Goal: Task Accomplishment & Management: Manage account settings

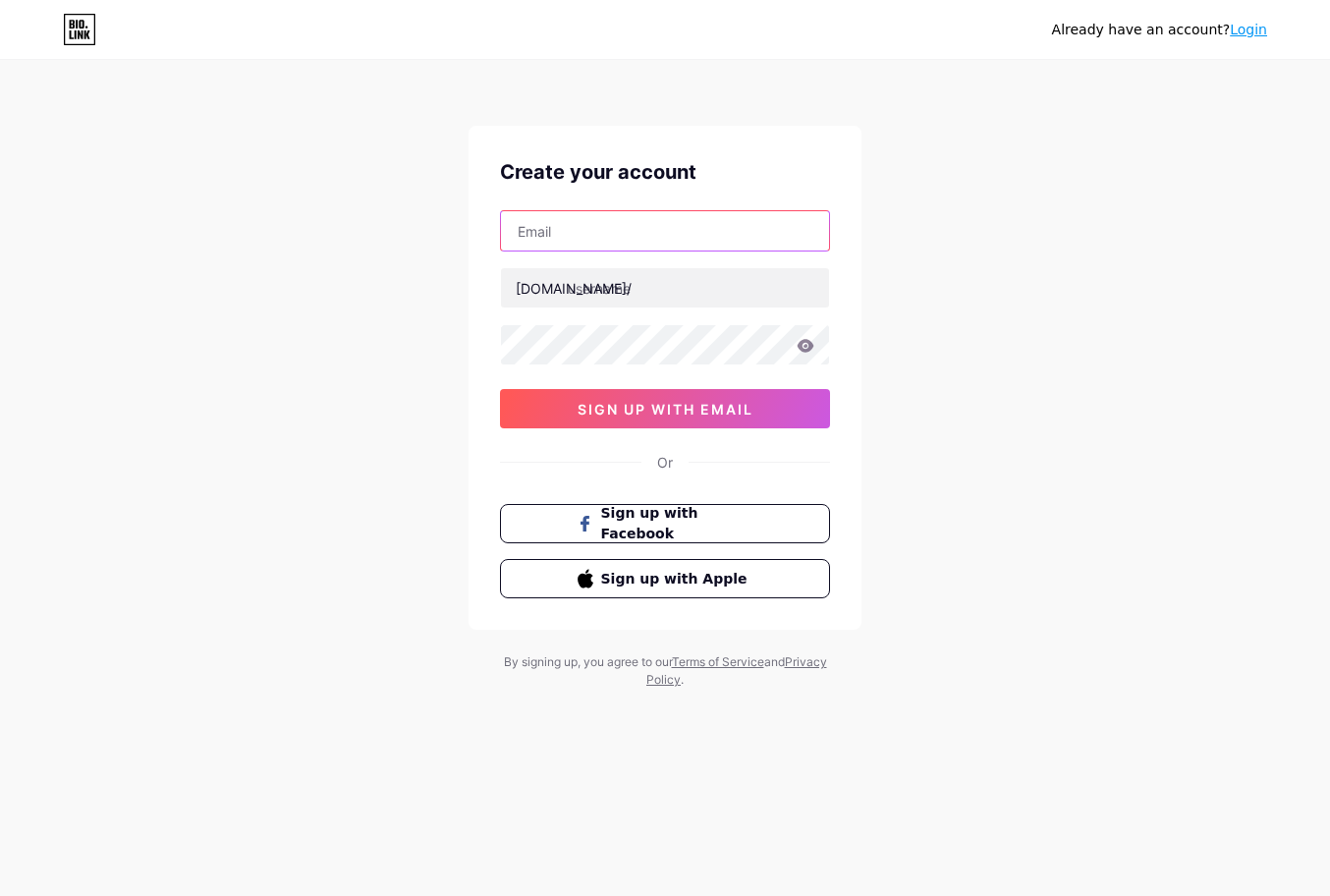
click at [608, 224] on input "text" at bounding box center [665, 230] width 329 height 39
drag, startPoint x: 544, startPoint y: 202, endPoint x: 583, endPoint y: 229, distance: 47.4
click at [545, 202] on div "Create your account [DOMAIN_NAME]/ 03AFcWeA7HDFsy1OjEZGFsrRtkau72c365PP5l48T65A…" at bounding box center [665, 377] width 393 height 504
drag, startPoint x: 583, startPoint y: 229, endPoint x: 612, endPoint y: 251, distance: 36.4
click at [583, 229] on input "text" at bounding box center [665, 230] width 329 height 39
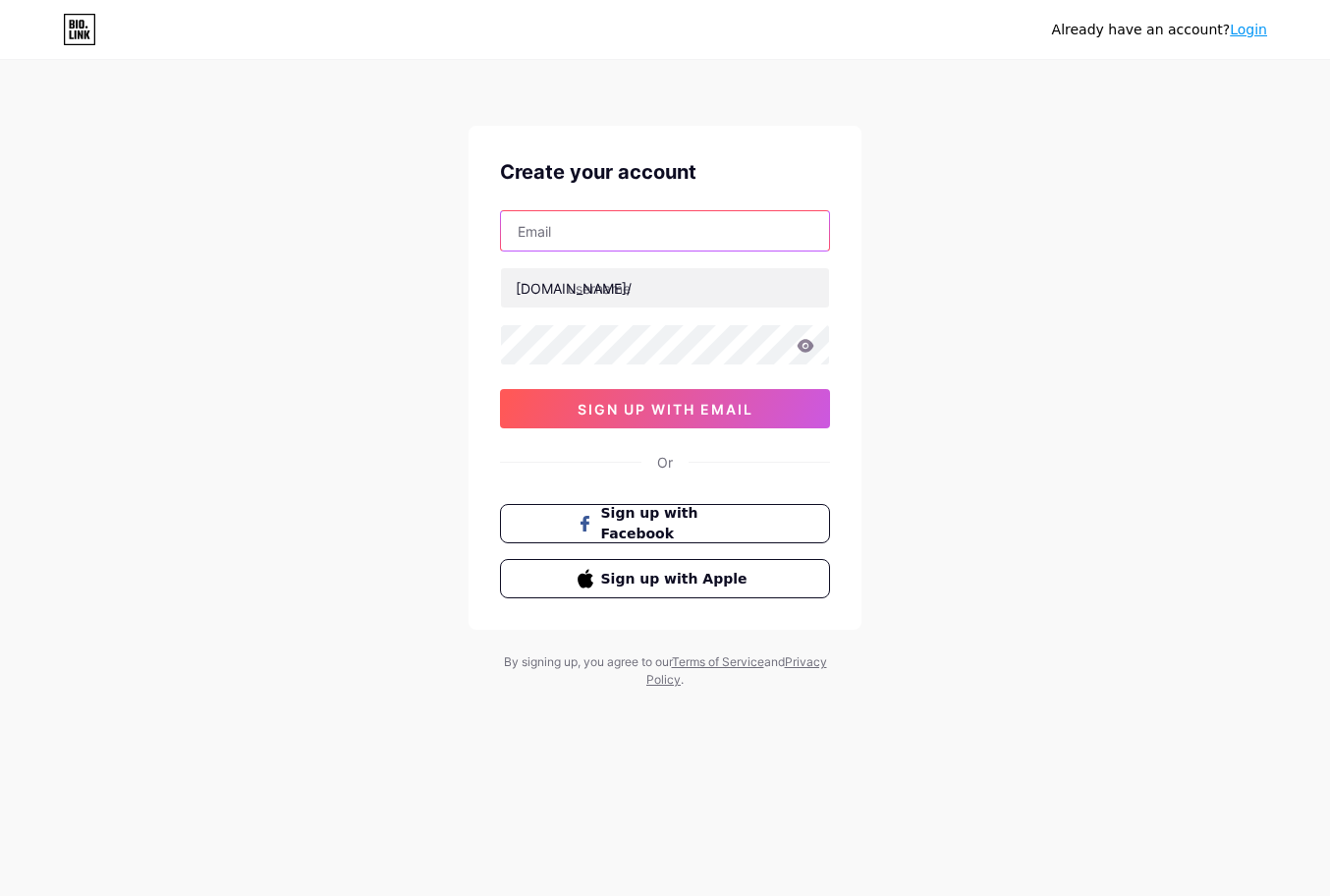
paste input "[EMAIL_ADDRESS][DOMAIN_NAME]"
type input "[EMAIL_ADDRESS][DOMAIN_NAME]"
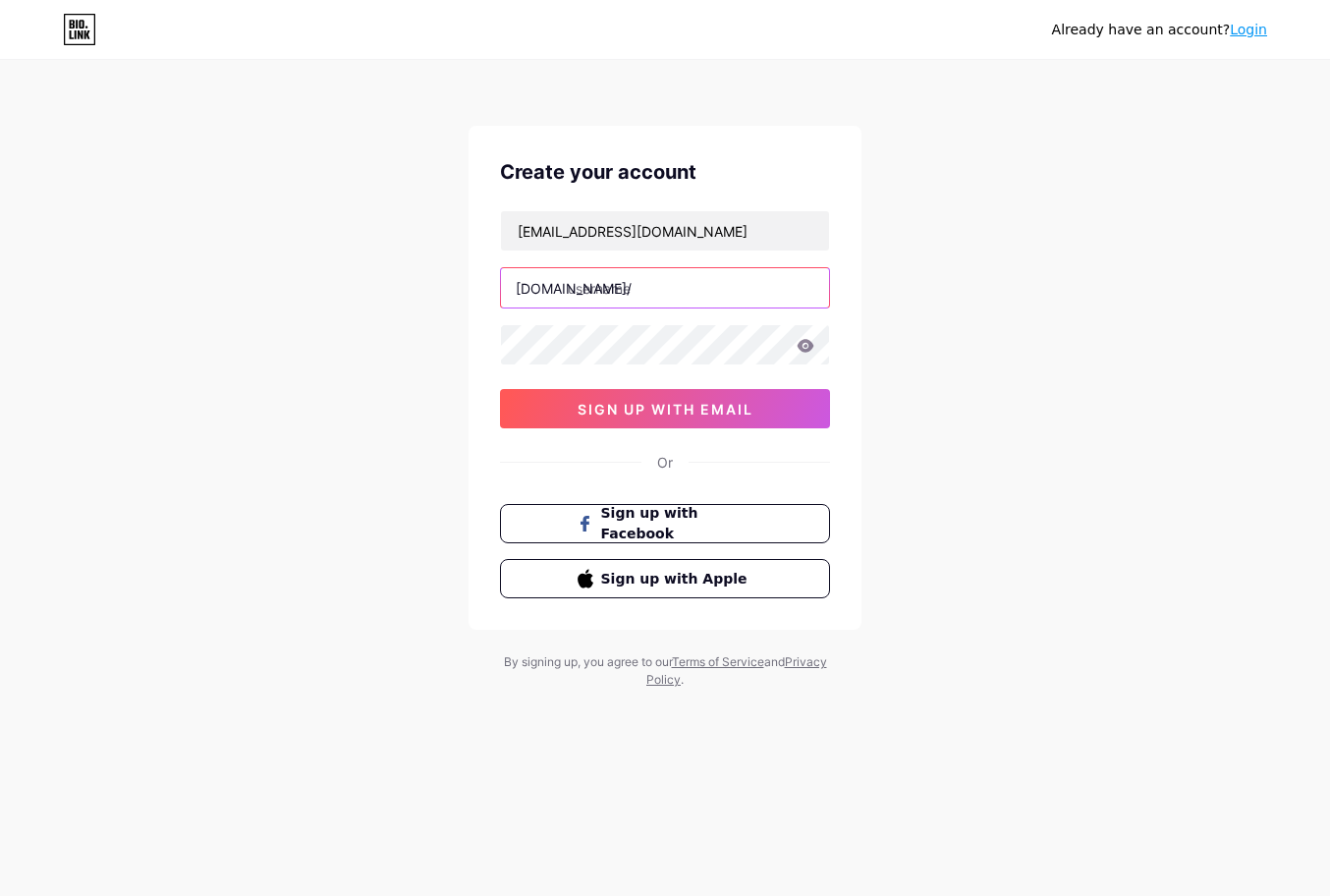
click at [596, 292] on input "text" at bounding box center [665, 287] width 329 height 39
click at [643, 279] on input "text" at bounding box center [665, 287] width 329 height 39
paste input "mpl777id"
type input "mpl777id"
click at [622, 388] on div "[EMAIL_ADDRESS][DOMAIN_NAME] [DOMAIN_NAME]/ mpl777id 03AFcWeA7HDFsy1OjEZGFsrRtk…" at bounding box center [665, 319] width 331 height 218
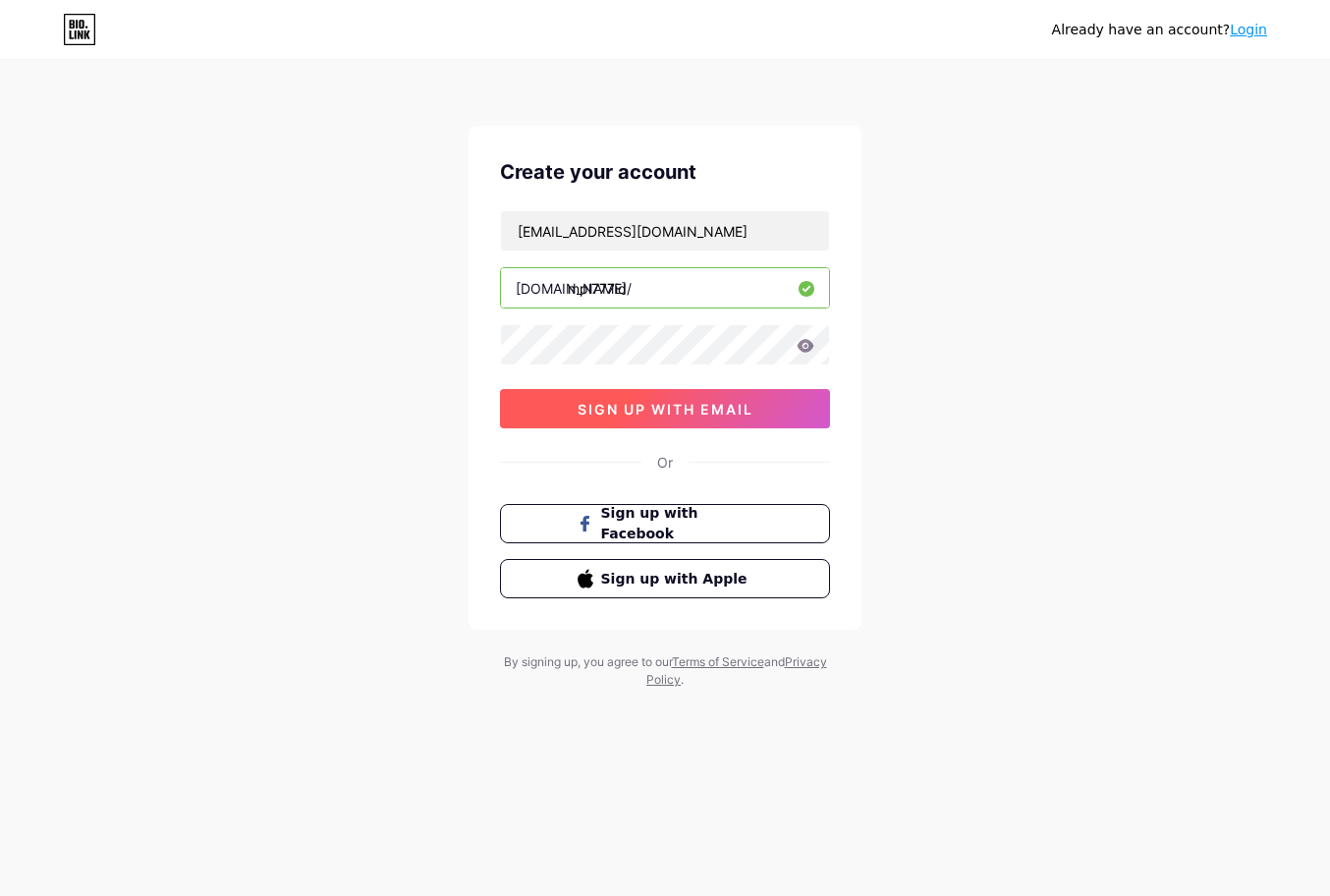
click at [626, 405] on span "sign up with email" at bounding box center [665, 409] width 176 height 17
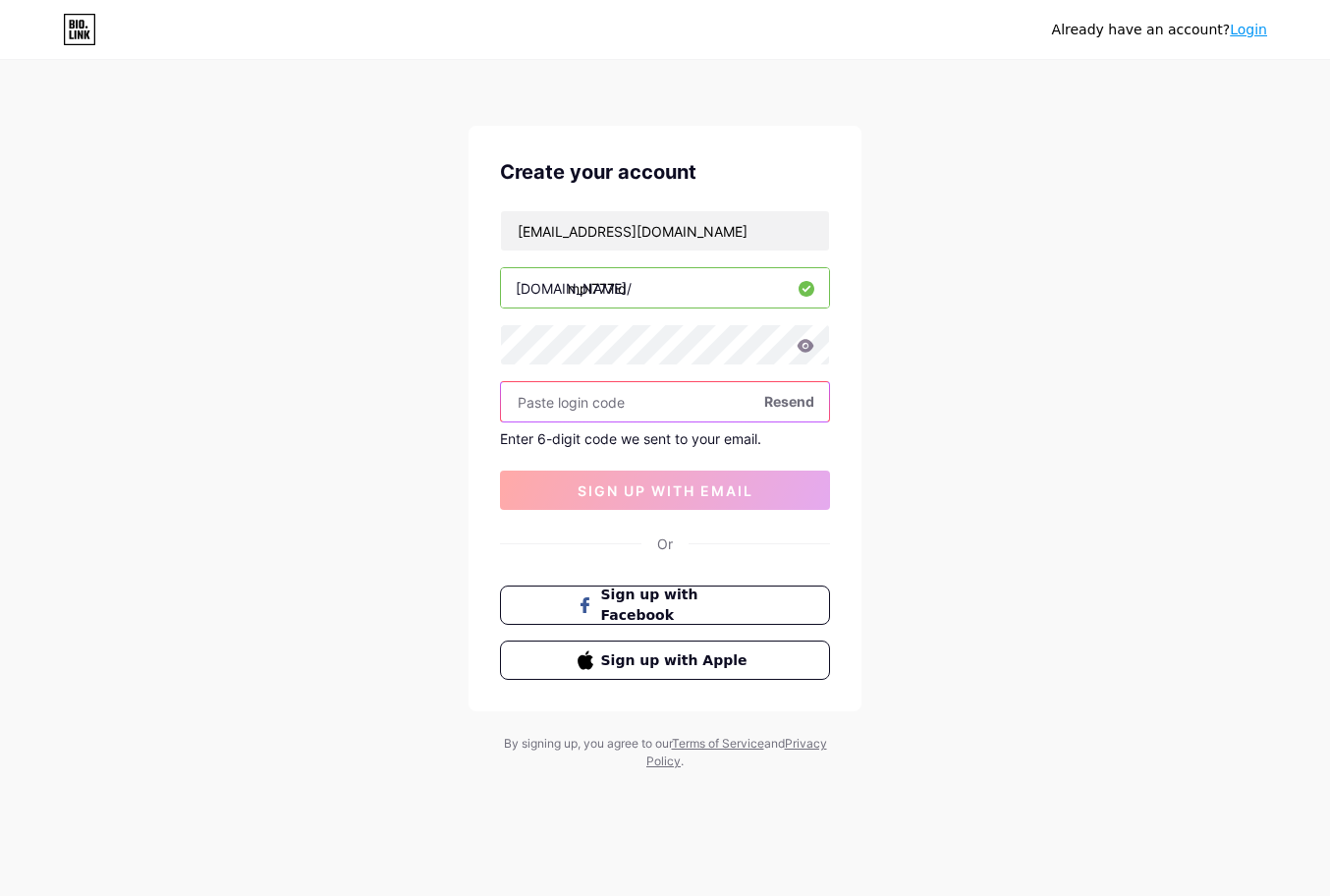
drag, startPoint x: 630, startPoint y: 401, endPoint x: 652, endPoint y: 405, distance: 22.4
click at [630, 399] on input "text" at bounding box center [665, 401] width 329 height 39
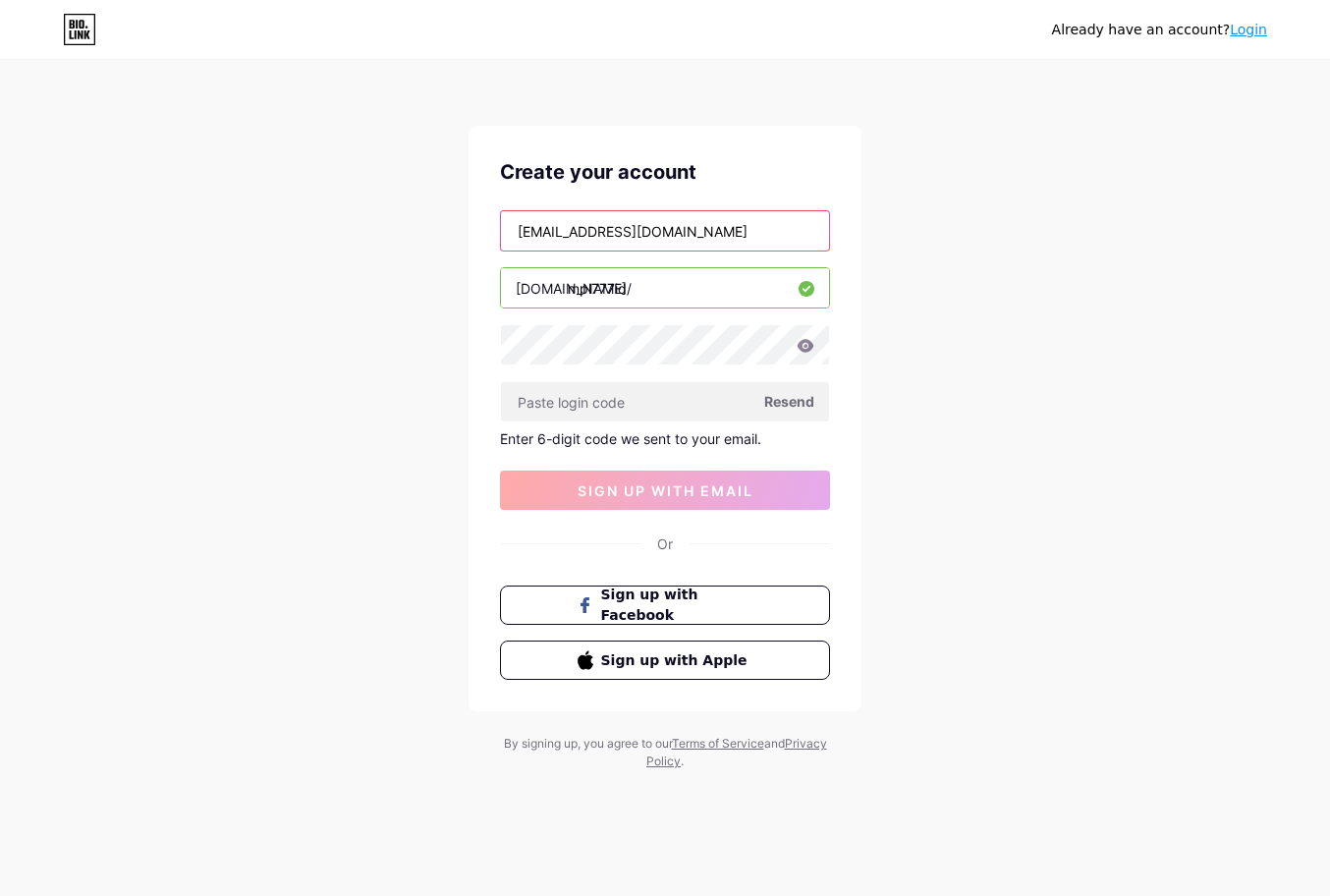
click at [606, 227] on input "[EMAIL_ADDRESS][DOMAIN_NAME]" at bounding box center [665, 230] width 329 height 39
click at [800, 401] on span "Resend" at bounding box center [789, 401] width 50 height 21
click at [782, 396] on span "Resend" at bounding box center [789, 401] width 50 height 21
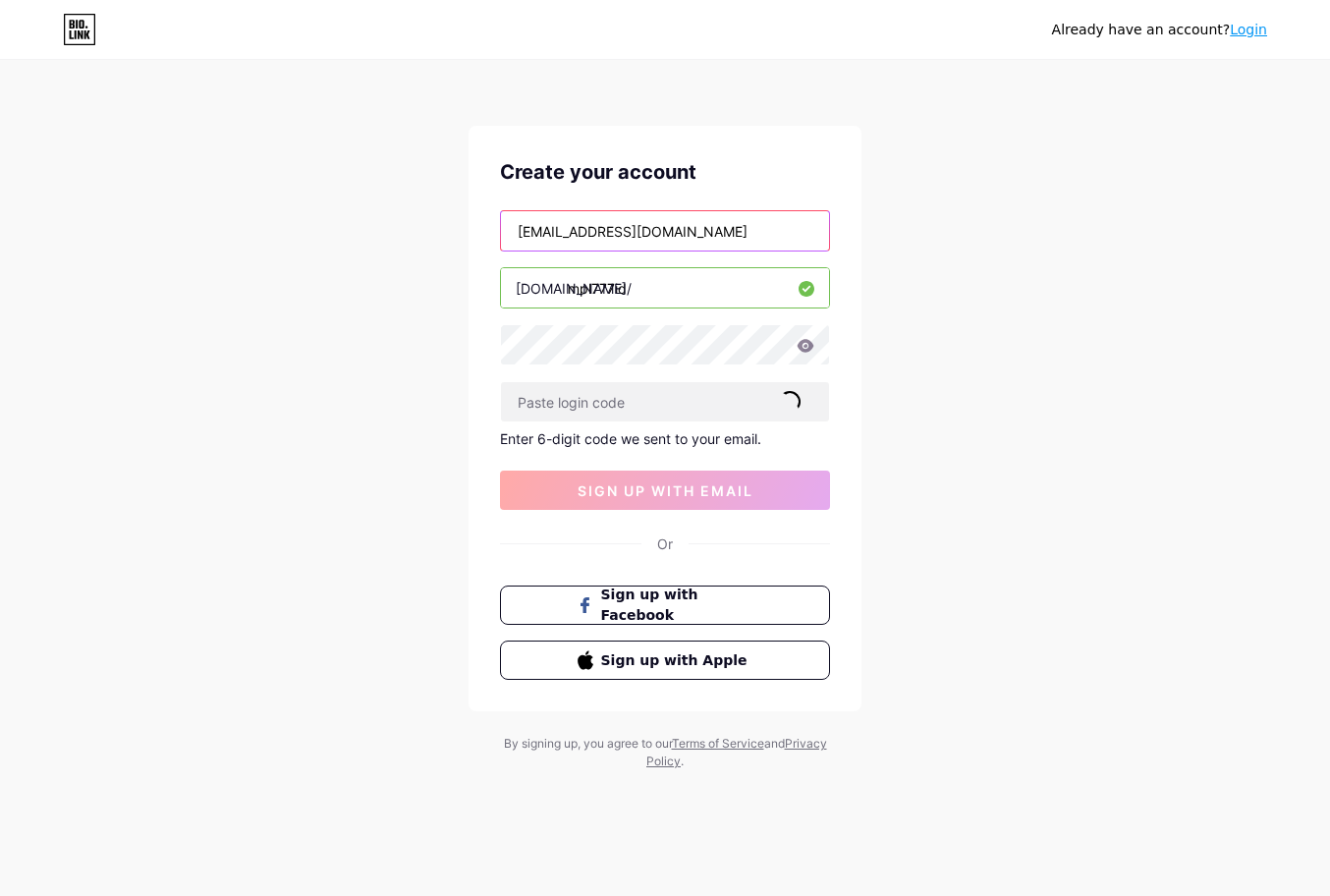
click at [589, 235] on input "[EMAIL_ADDRESS][DOMAIN_NAME]" at bounding box center [665, 230] width 329 height 39
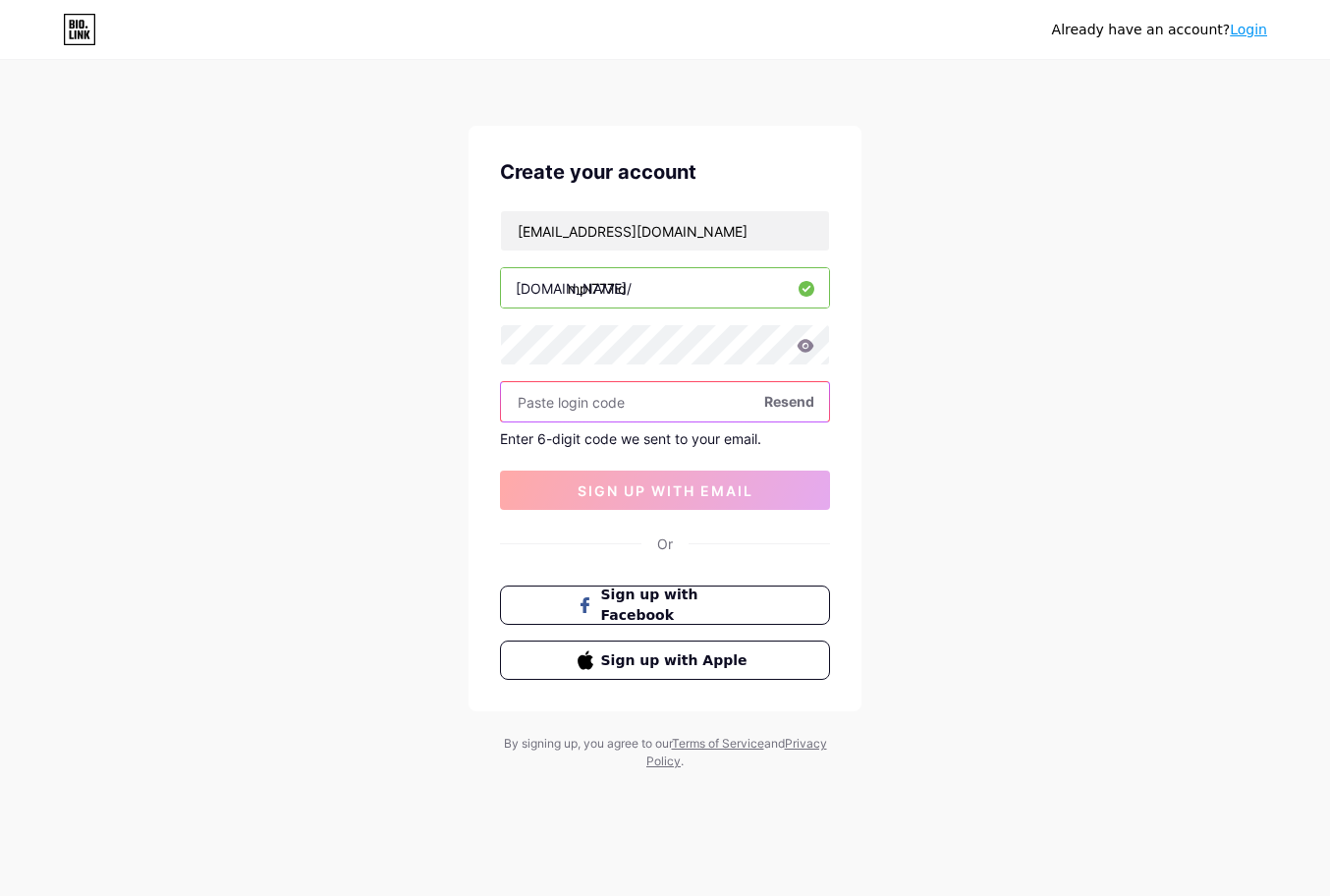
click at [634, 396] on input "text" at bounding box center [665, 401] width 329 height 39
paste input "245731"
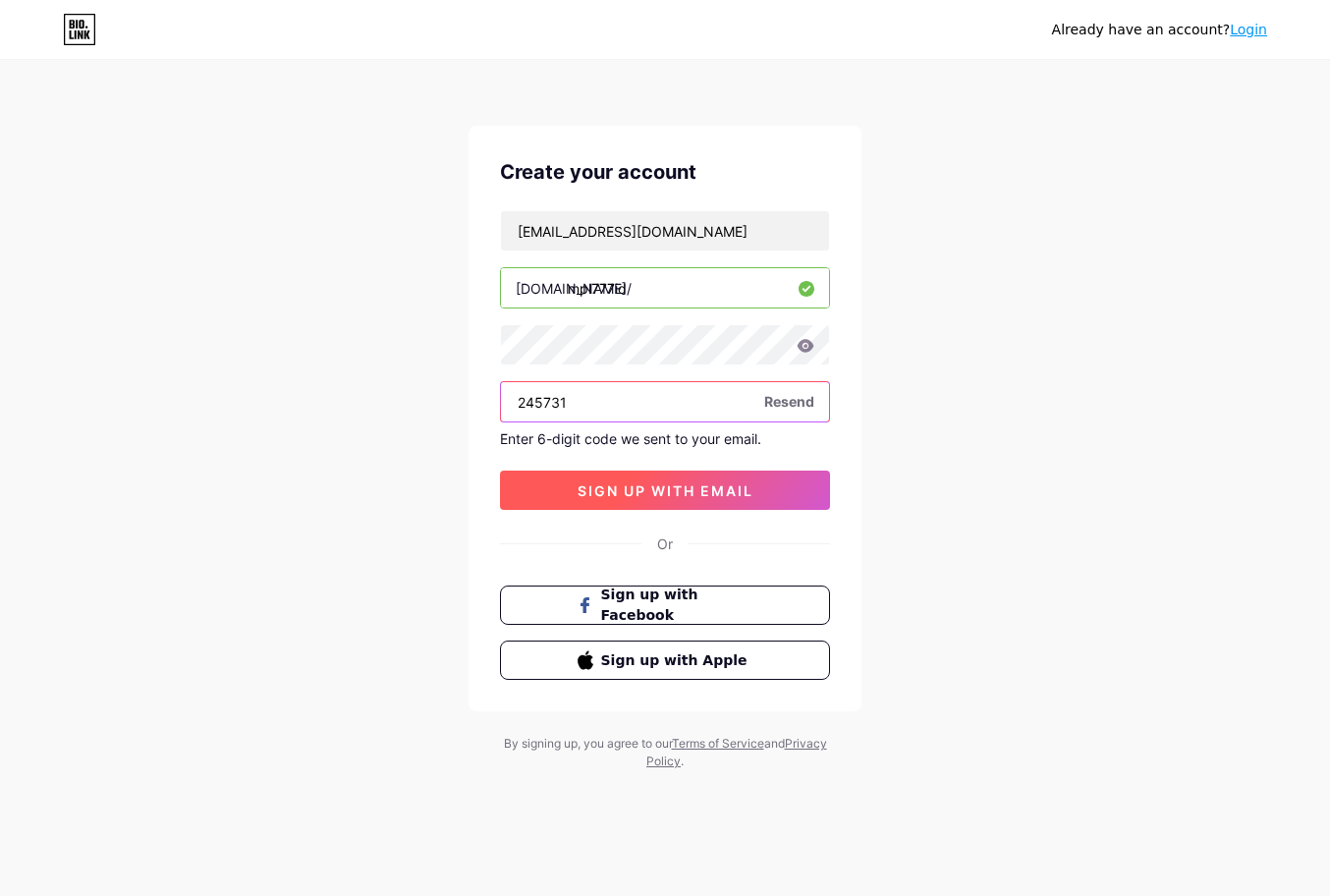
type input "245731"
click at [652, 494] on span "sign up with email" at bounding box center [665, 491] width 176 height 17
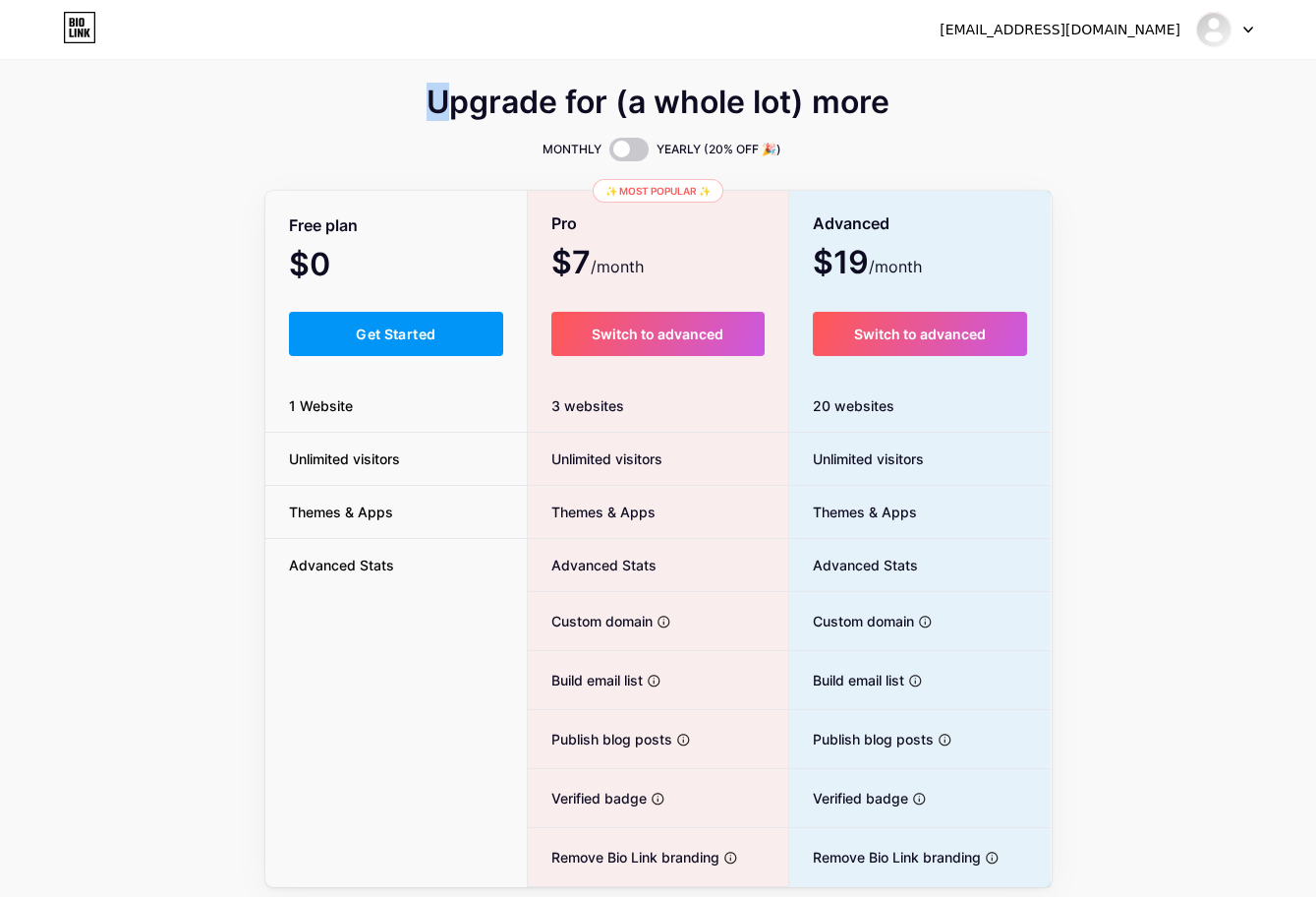
drag, startPoint x: 248, startPoint y: 118, endPoint x: 407, endPoint y: 111, distance: 159.2
click at [438, 72] on div "Upgrade for (a whole lot) more MONTHLY YEARLY (20% OFF 🎉) Free plan $0 /month G…" at bounding box center [658, 444] width 1316 height 887
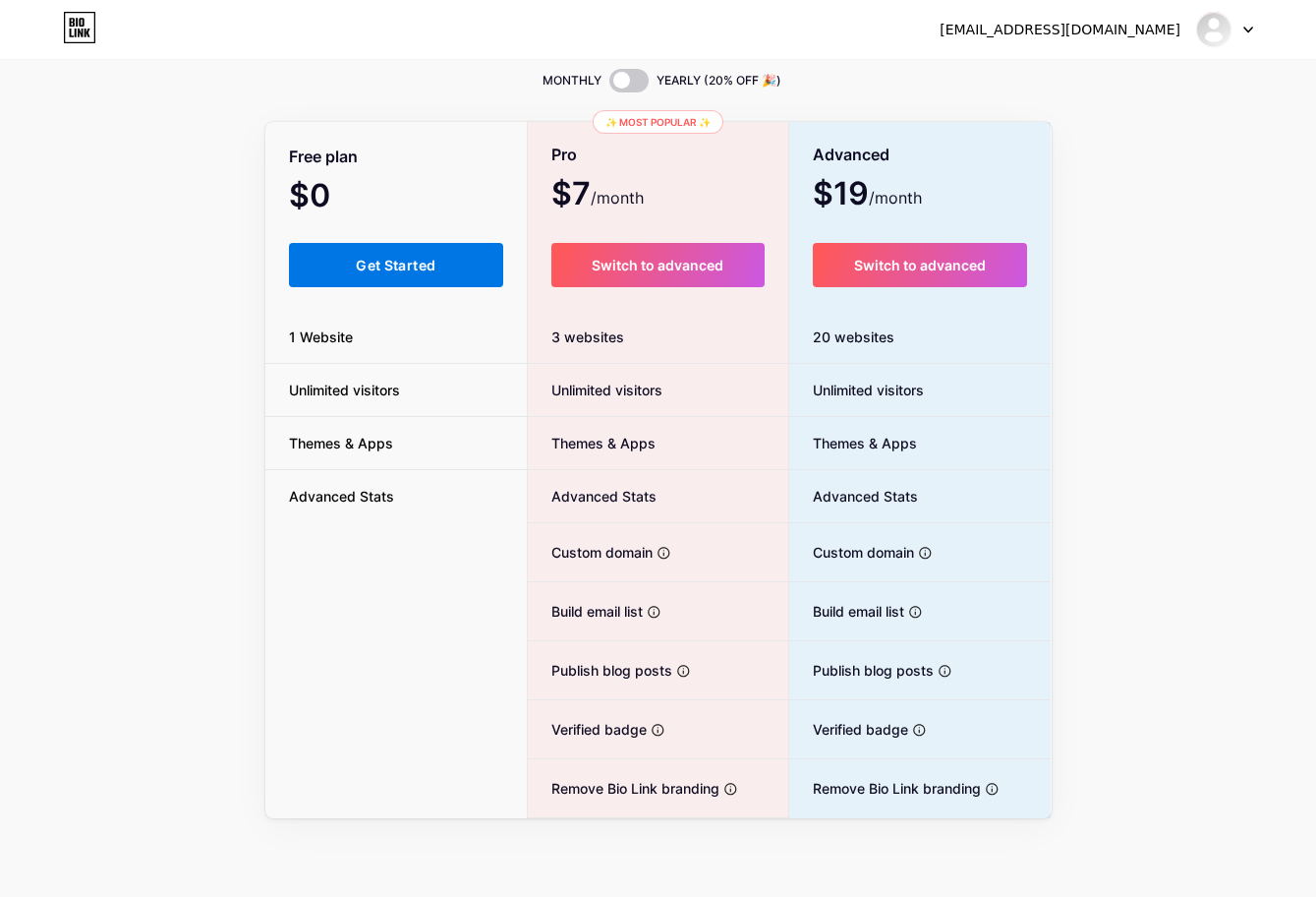
click at [440, 246] on button "Get Started" at bounding box center [396, 265] width 215 height 44
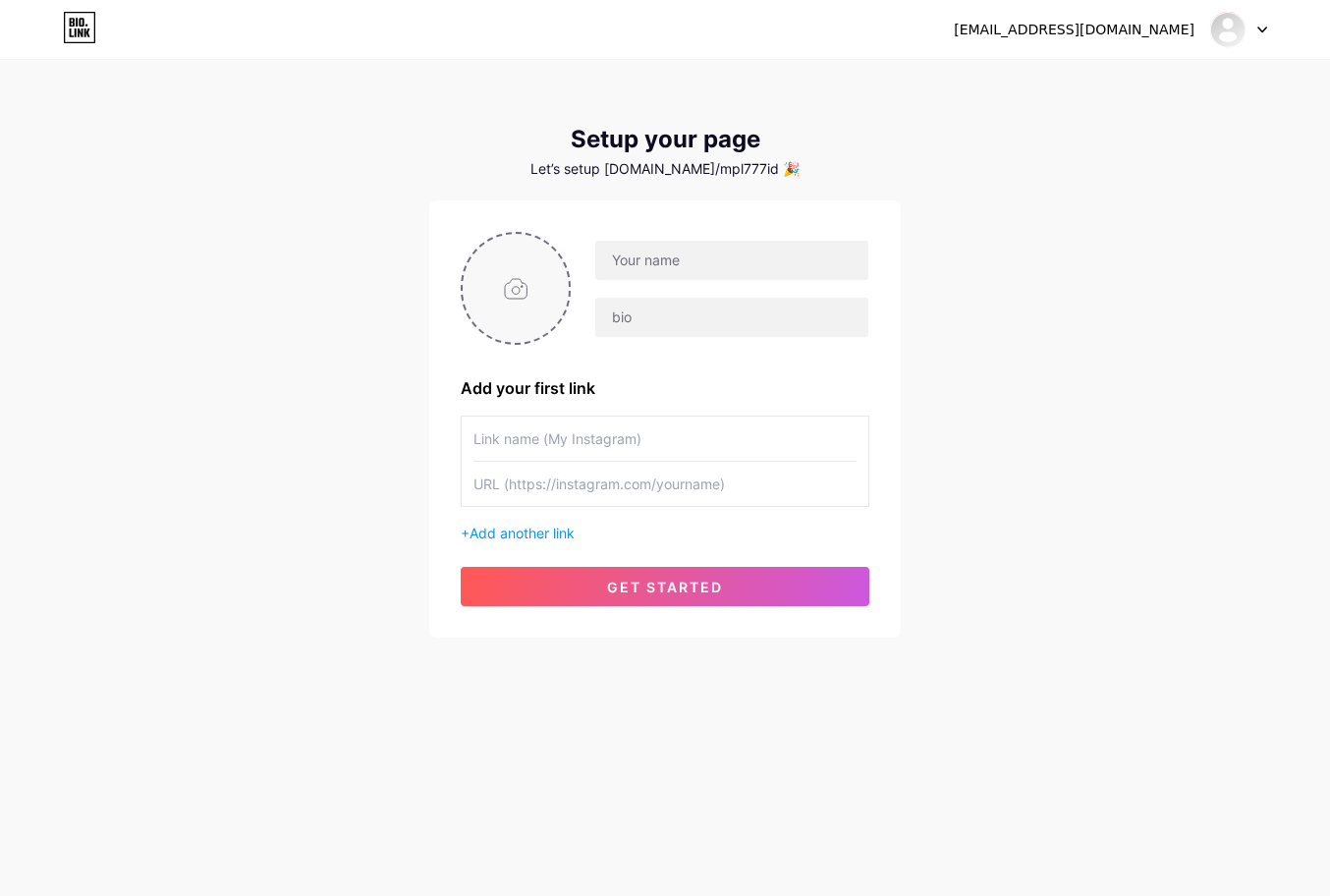
click at [523, 289] on input "file" at bounding box center [516, 289] width 107 height 110
type input "C:\fakepath\dreamina-2025-08-15-6202-A beautiful young woman holding the MPL7..…"
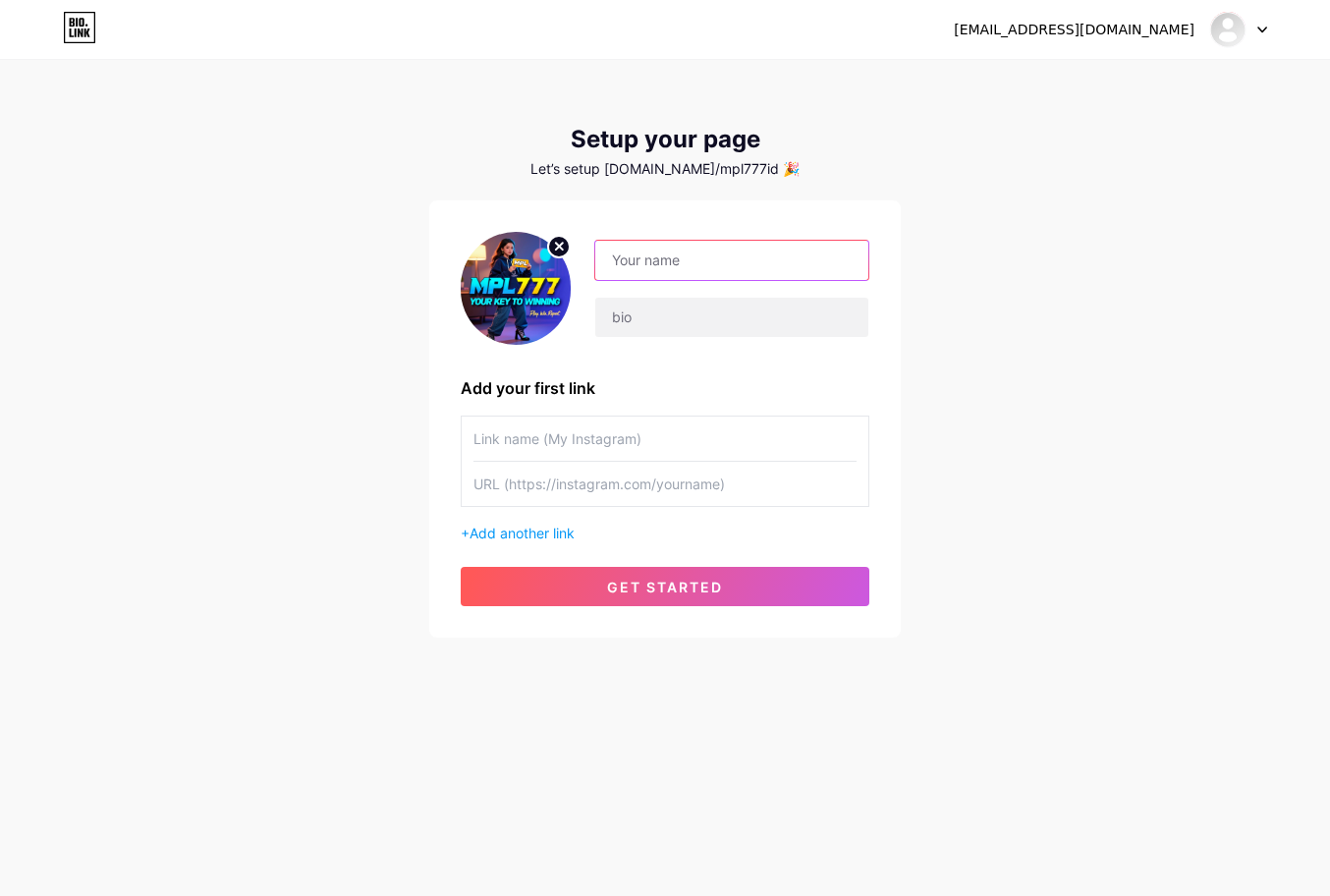
click at [699, 253] on input "text" at bounding box center [732, 260] width 273 height 39
click at [678, 265] on input "text" at bounding box center [732, 260] width 273 height 39
click at [629, 317] on input "text" at bounding box center [732, 317] width 273 height 39
click at [636, 330] on input "text" at bounding box center [732, 317] width 273 height 39
paste input "Akses mudah untuk semua member MPL777 dengan daftar link login alternatif resmi…"
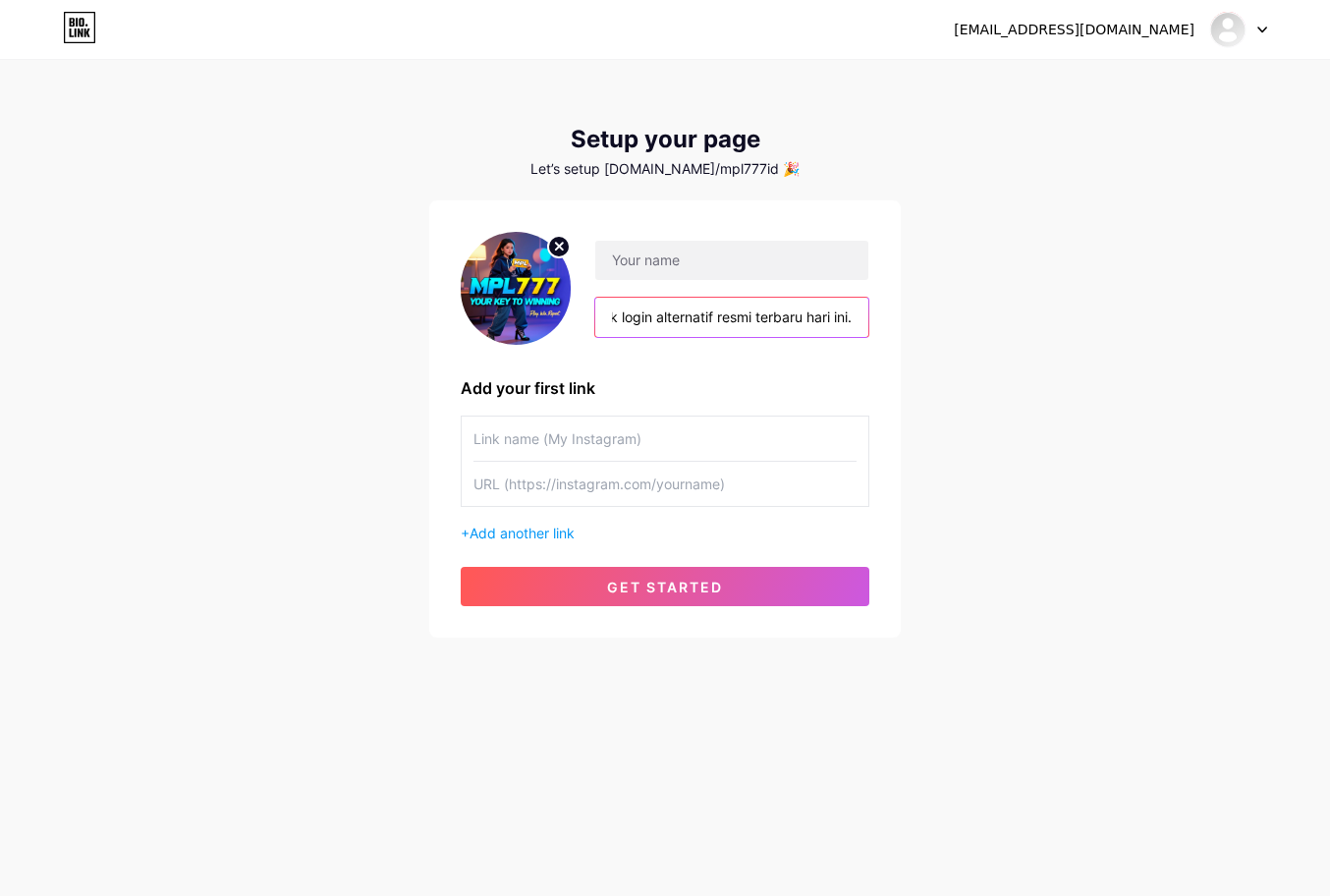
scroll to position [0, 408]
type input "Akses mudah untuk semua member MPL777 dengan daftar link login alternatif resmi…"
click at [594, 277] on div at bounding box center [732, 260] width 275 height 41
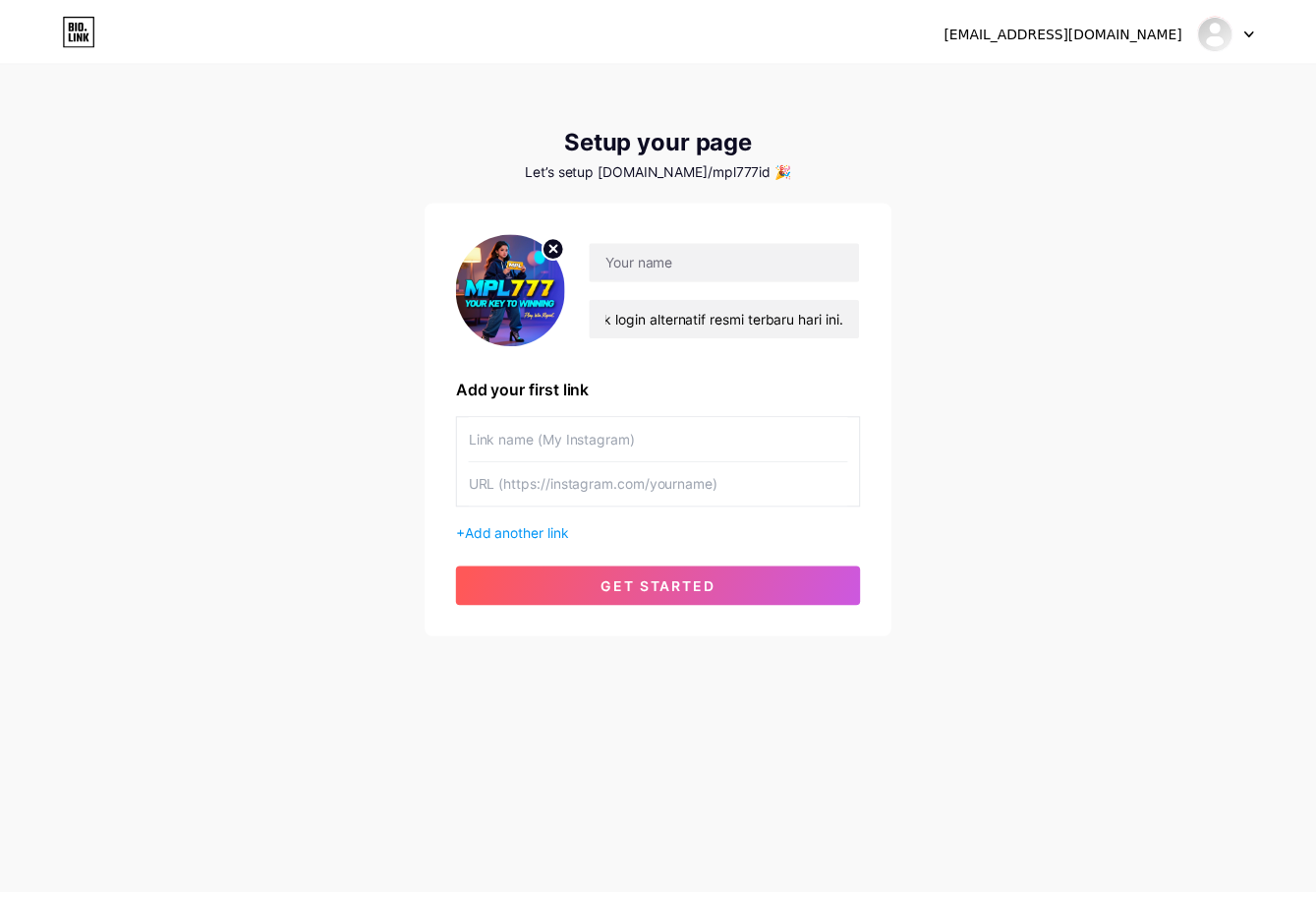
scroll to position [0, 0]
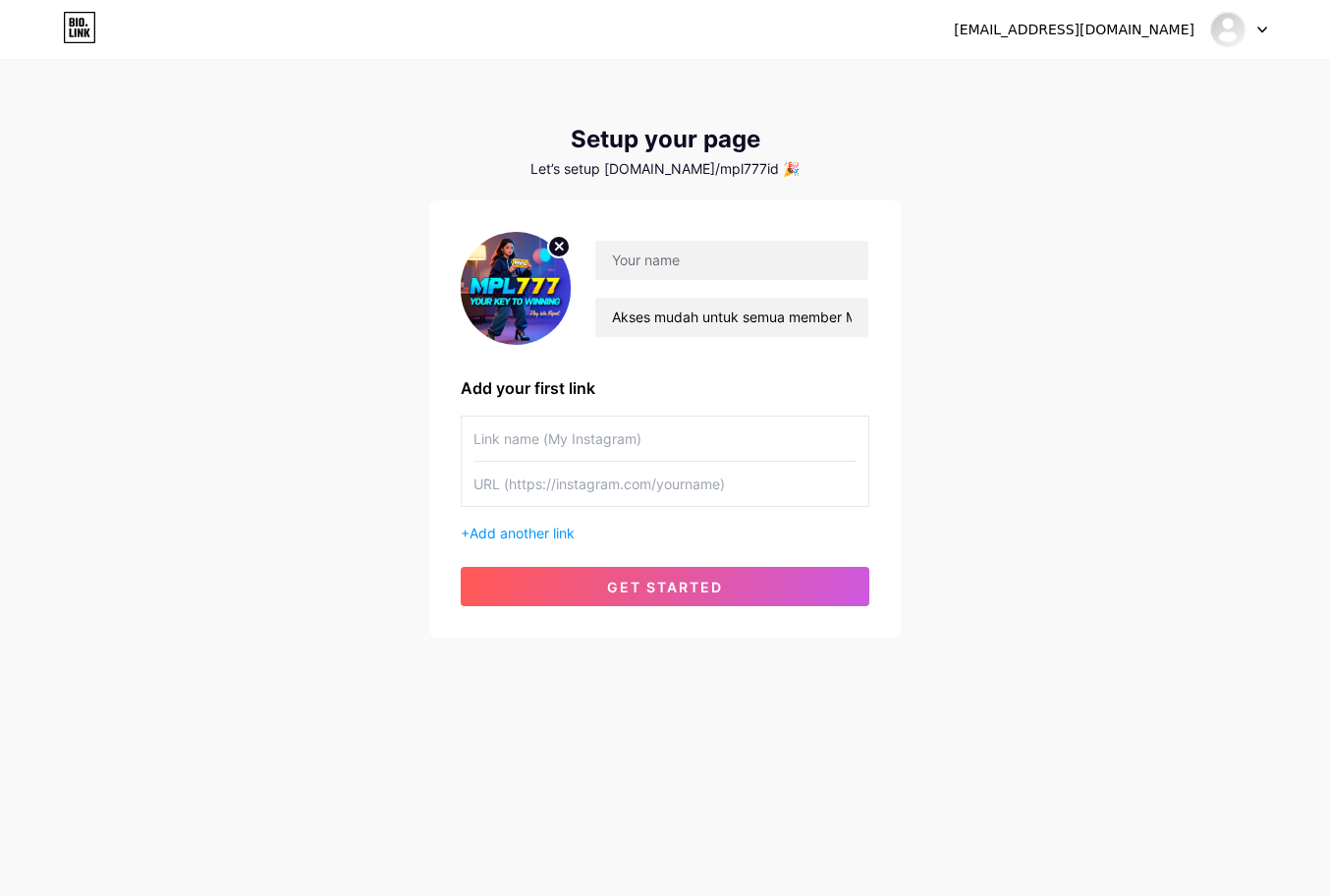
click at [663, 236] on div "Akses mudah untuk semua member MPL777 dengan daftar link login alternatif resmi…" at bounding box center [665, 288] width 409 height 112
click at [658, 247] on input "text" at bounding box center [732, 260] width 273 height 39
click at [688, 268] on input "MPL" at bounding box center [732, 260] width 273 height 39
type input "MPL777"
click at [538, 427] on input "text" at bounding box center [665, 438] width 383 height 44
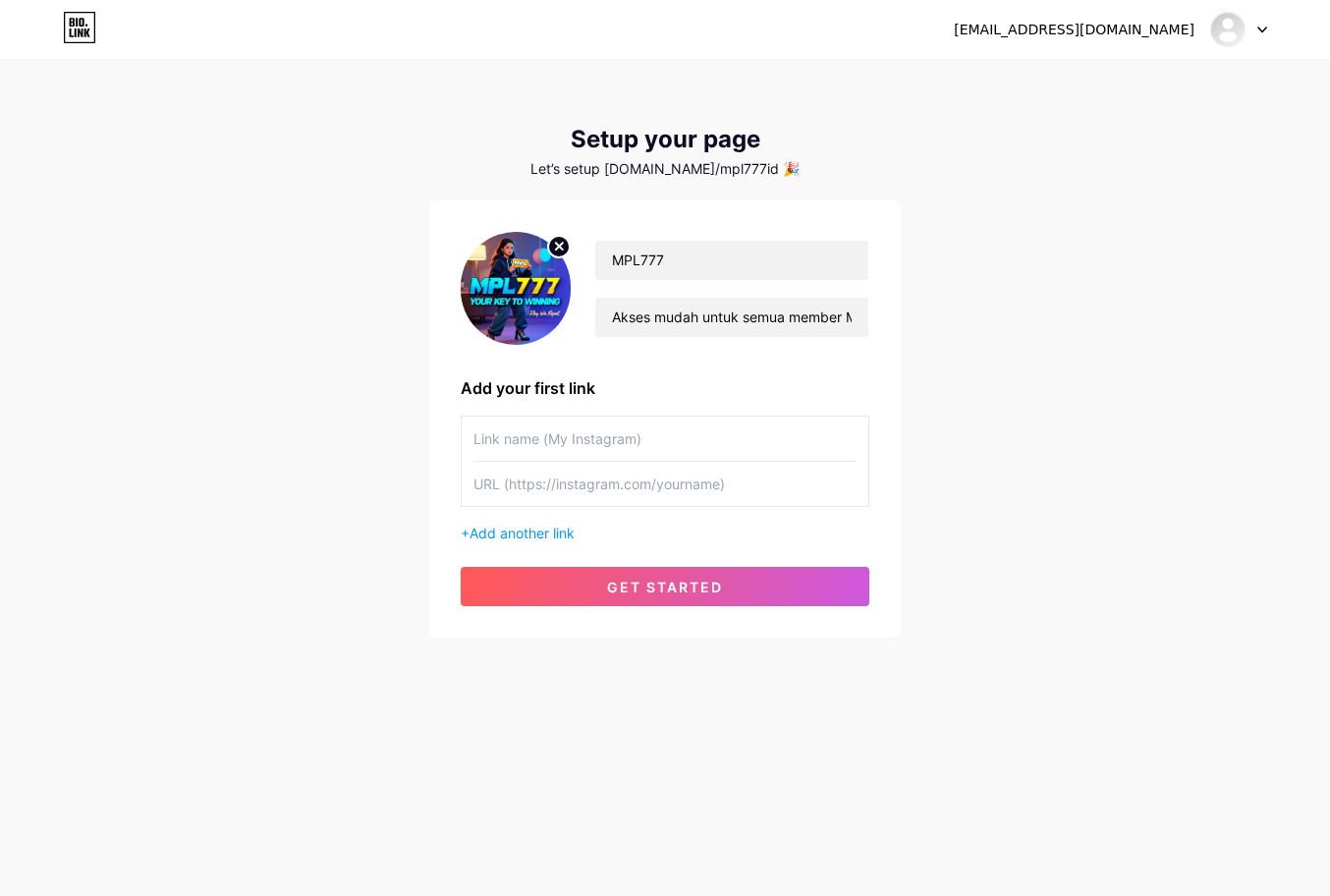
paste input "LINK ALTERNATIF MPL777"
type input "LINK ALTERNATIF MPL777"
drag, startPoint x: 527, startPoint y: 482, endPoint x: 422, endPoint y: 471, distance: 105.6
click at [514, 477] on input "text" at bounding box center [665, 484] width 383 height 44
click at [556, 486] on input "text" at bounding box center [665, 484] width 383 height 44
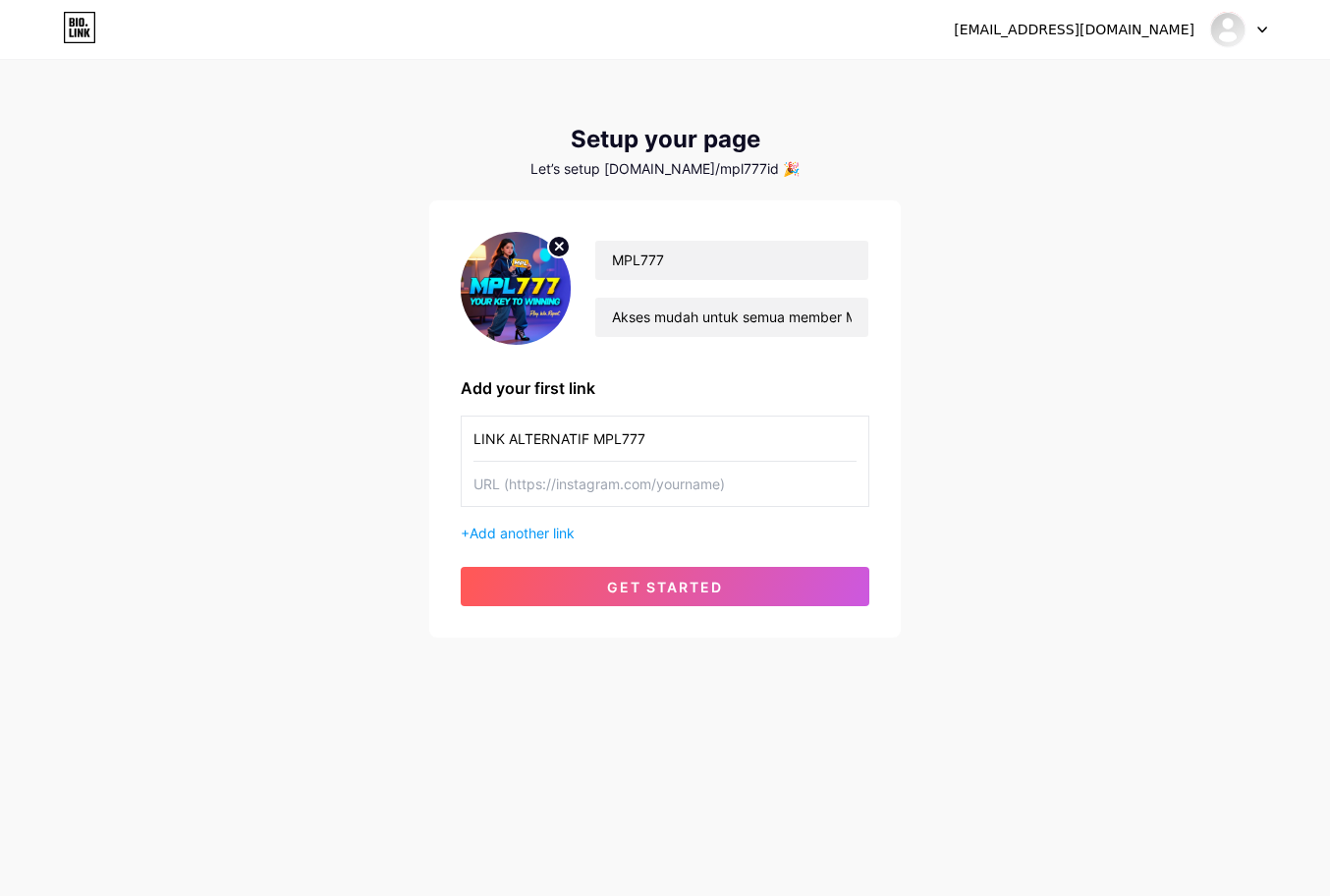
paste input "[URL][DOMAIN_NAME]"
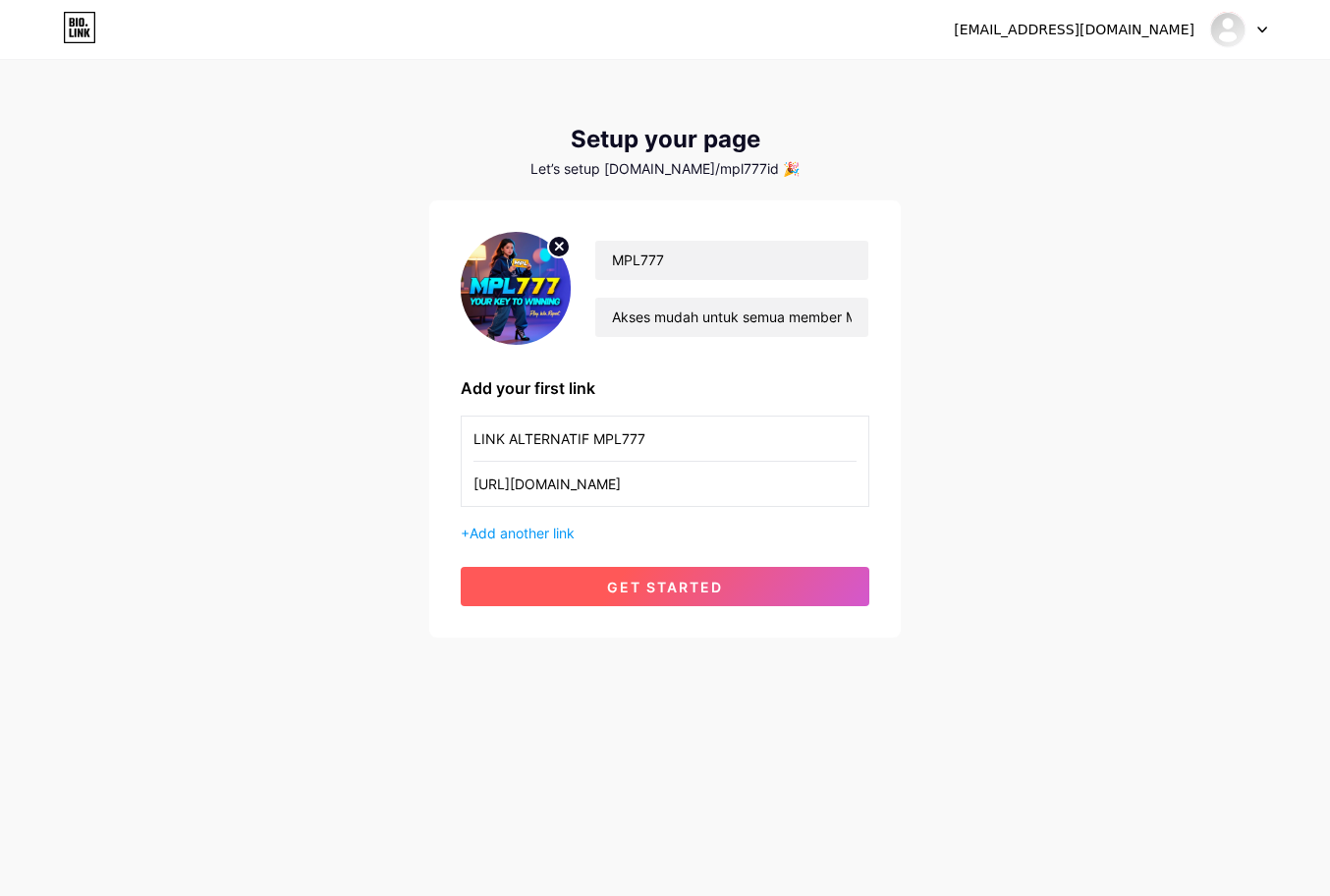
type input "[URL][DOMAIN_NAME]"
click at [564, 591] on button "get started" at bounding box center [665, 585] width 409 height 39
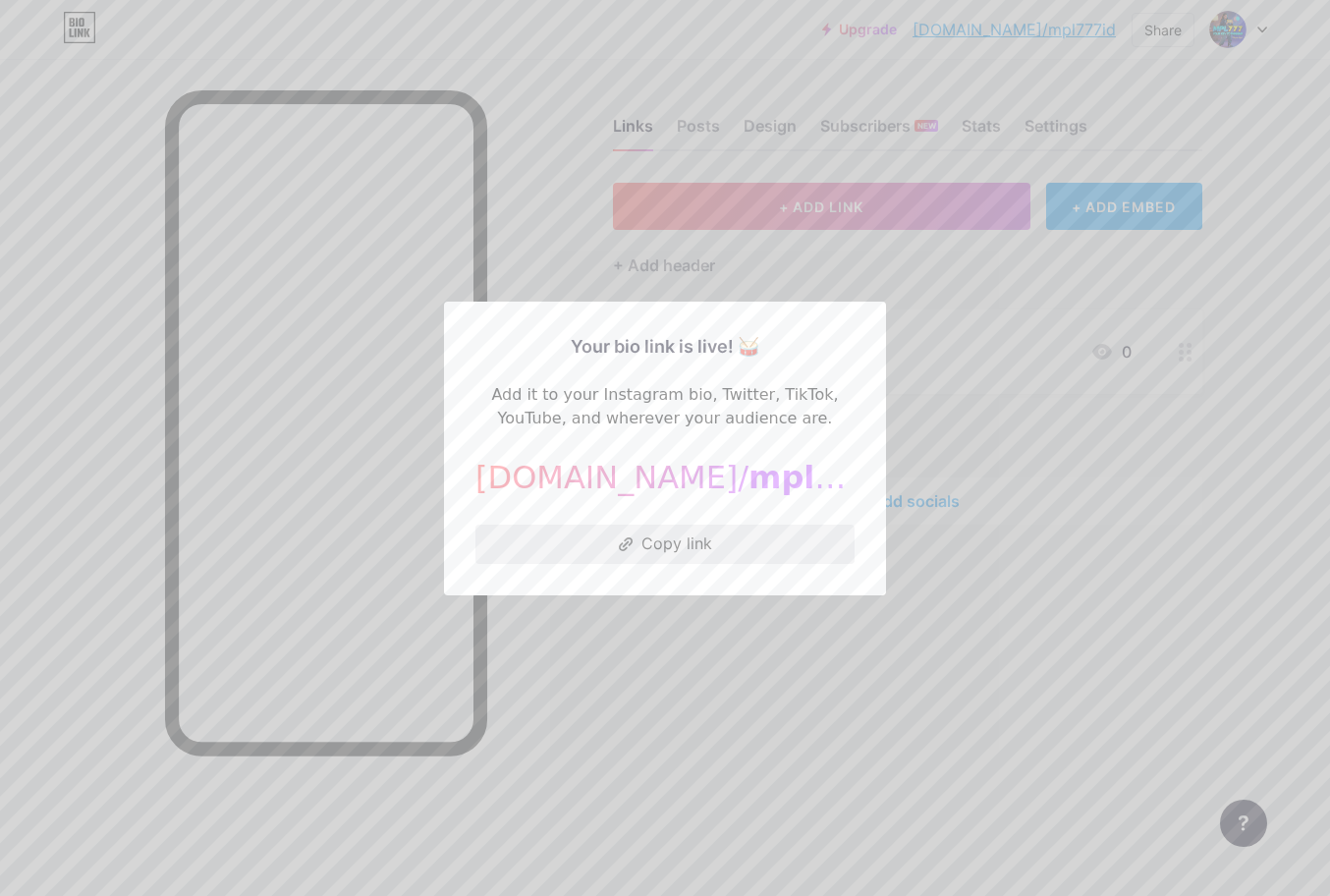
click at [703, 546] on button "Copy link" at bounding box center [665, 544] width 379 height 39
click at [749, 464] on span "mpl777id" at bounding box center [831, 478] width 165 height 38
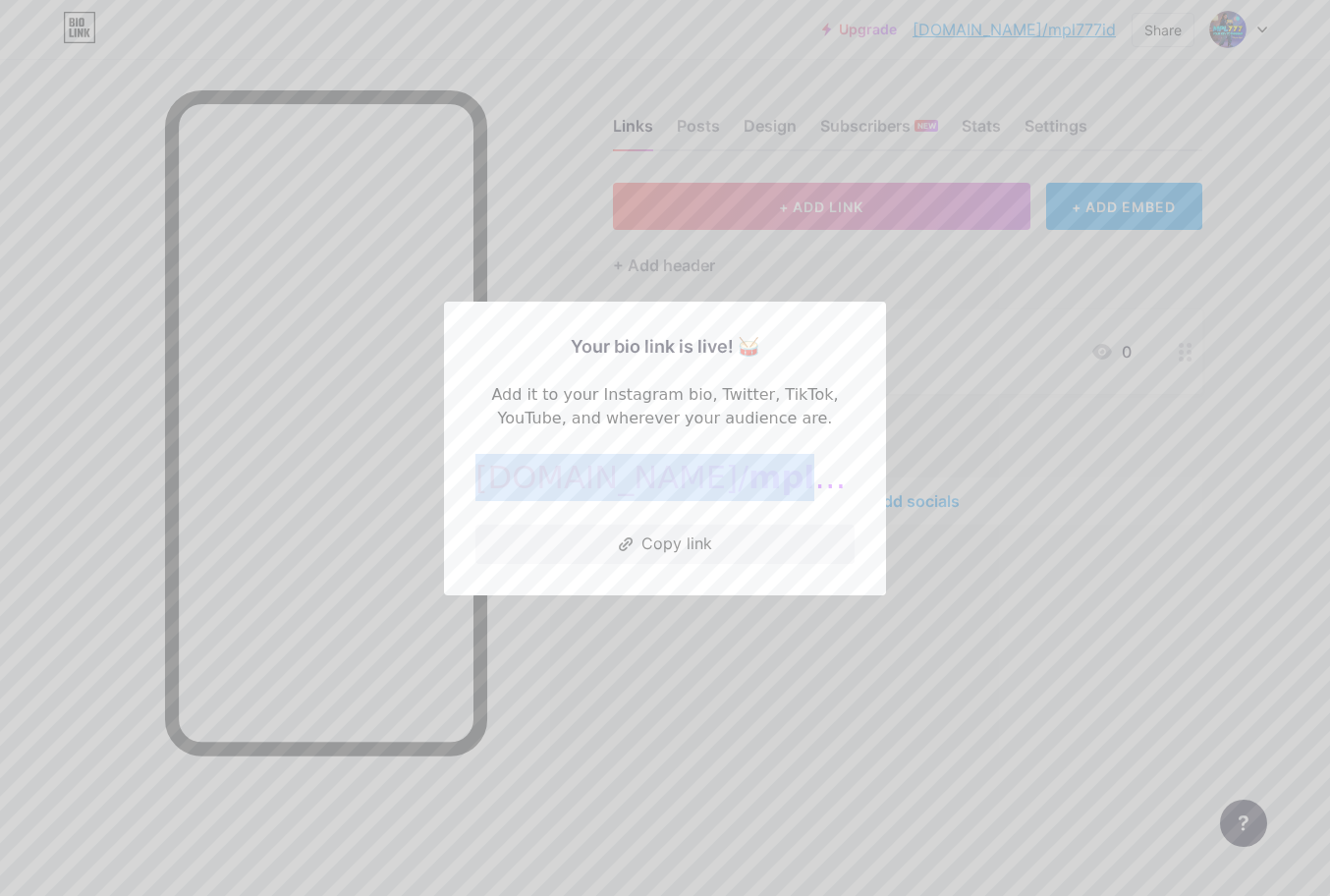
click at [749, 464] on span "mpl777id" at bounding box center [831, 478] width 165 height 38
click at [673, 541] on button "Copy link" at bounding box center [665, 544] width 379 height 39
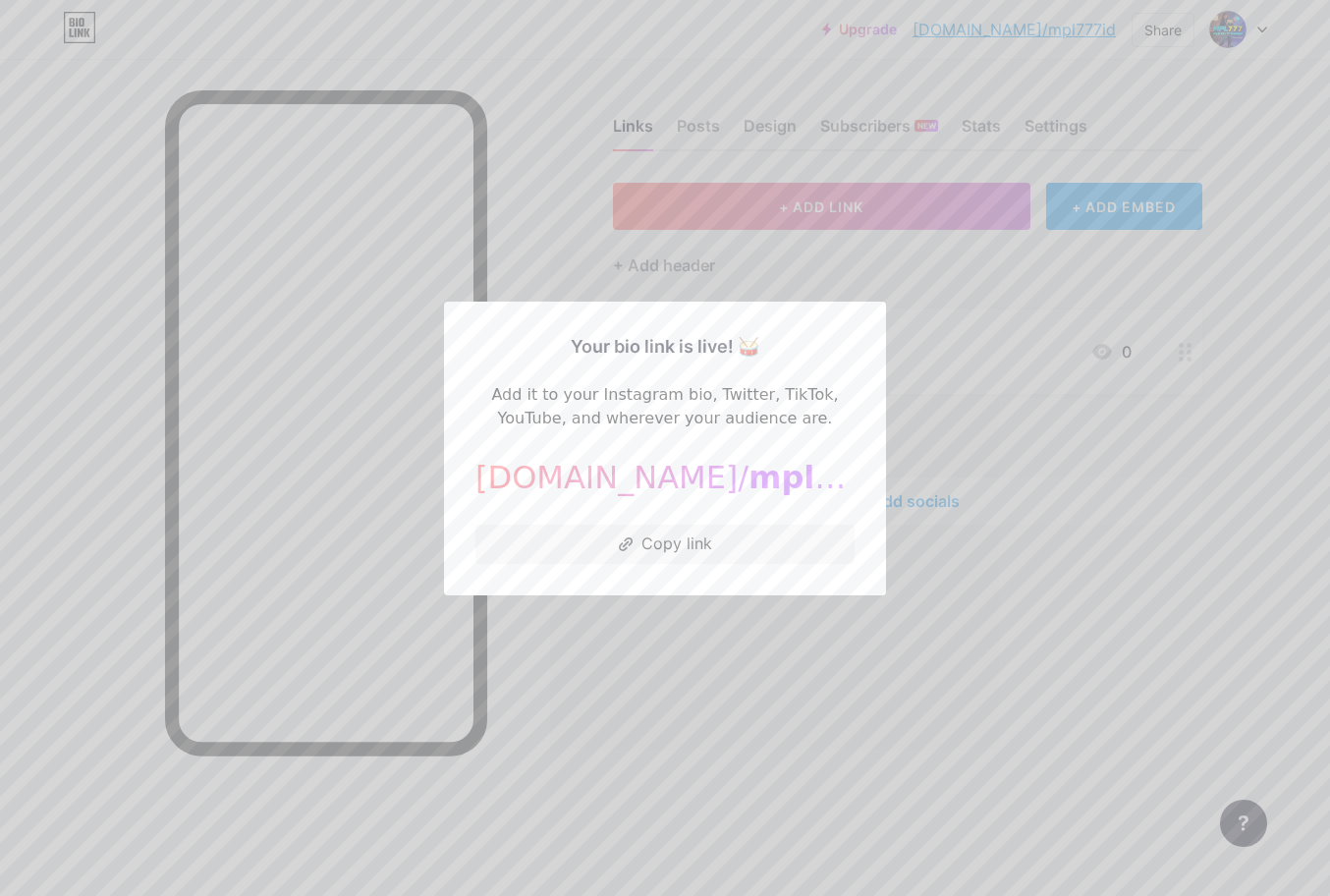
click at [706, 624] on div at bounding box center [665, 448] width 1330 height 896
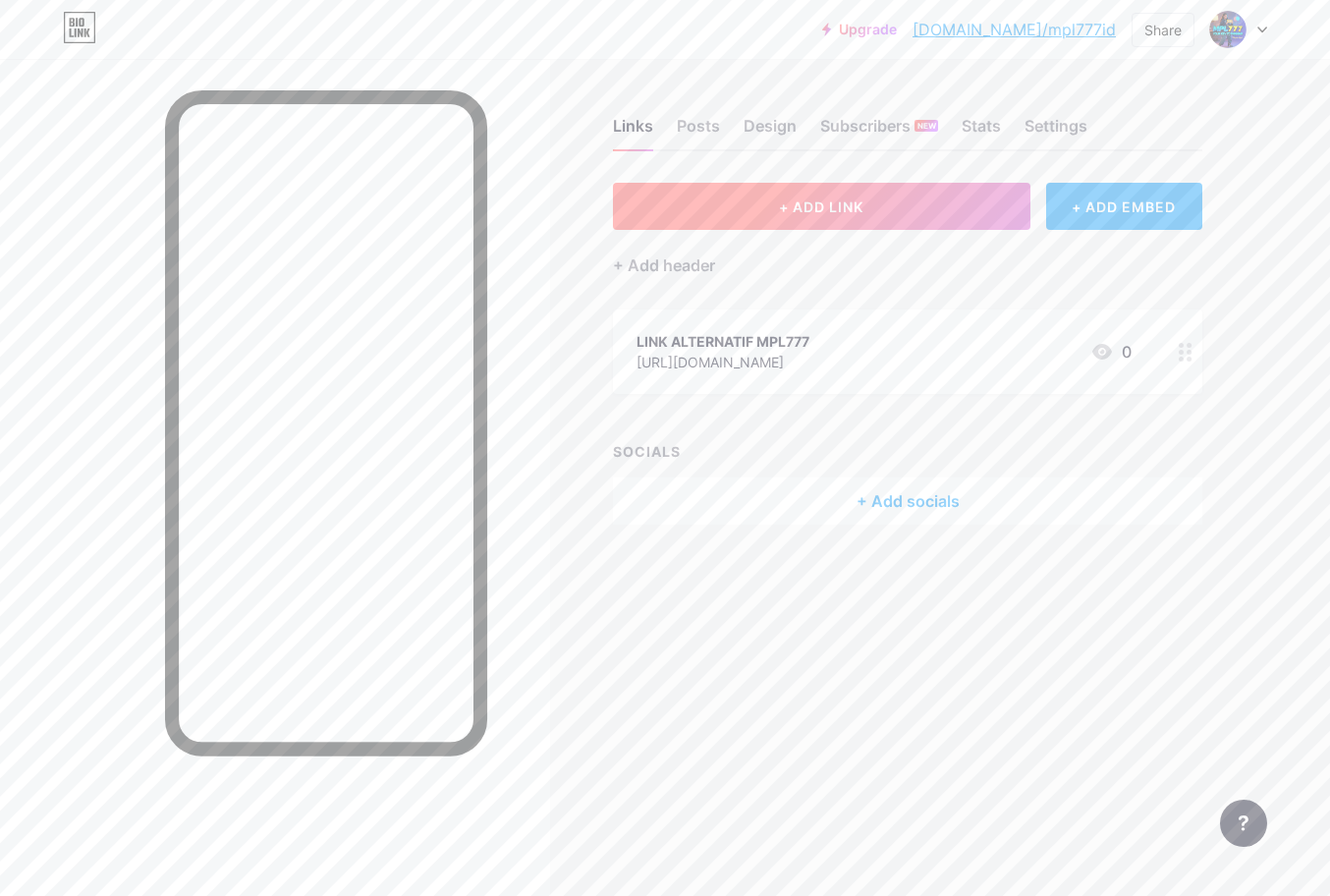
click at [803, 205] on span "+ ADD LINK" at bounding box center [821, 206] width 85 height 17
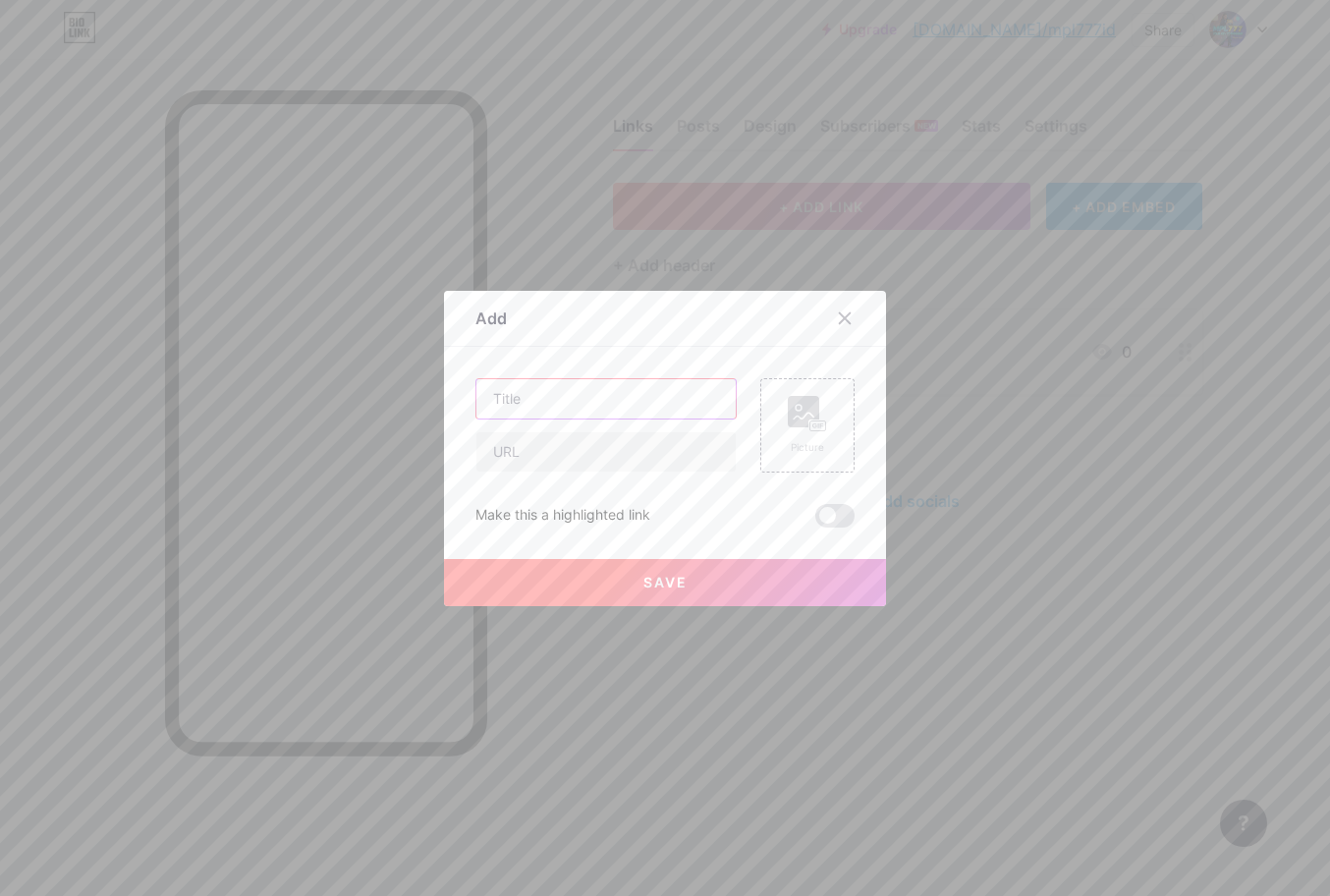
drag, startPoint x: 569, startPoint y: 400, endPoint x: 102, endPoint y: 513, distance: 480.5
click at [566, 400] on input "text" at bounding box center [606, 398] width 260 height 39
click at [553, 401] on input "text" at bounding box center [606, 398] width 260 height 39
paste input "LIVECHAT MPL777"
type input "LIVECHAT MPL777"
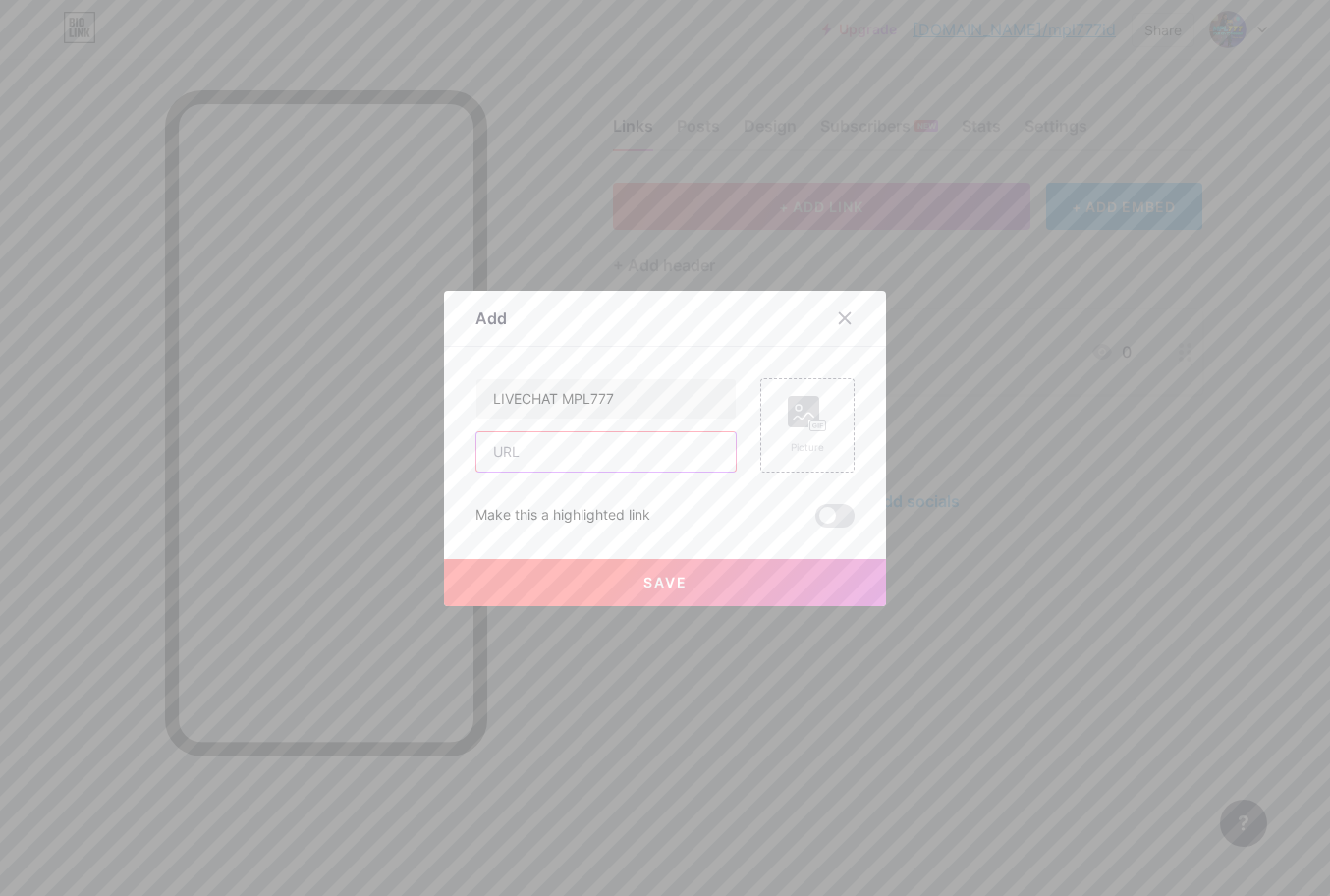
click at [486, 453] on input "text" at bounding box center [606, 451] width 260 height 39
click at [551, 434] on input "text" at bounding box center [606, 451] width 260 height 39
paste input "[URL][DOMAIN_NAME]"
type input "[URL][DOMAIN_NAME]"
drag, startPoint x: 469, startPoint y: 570, endPoint x: 329, endPoint y: 534, distance: 144.6
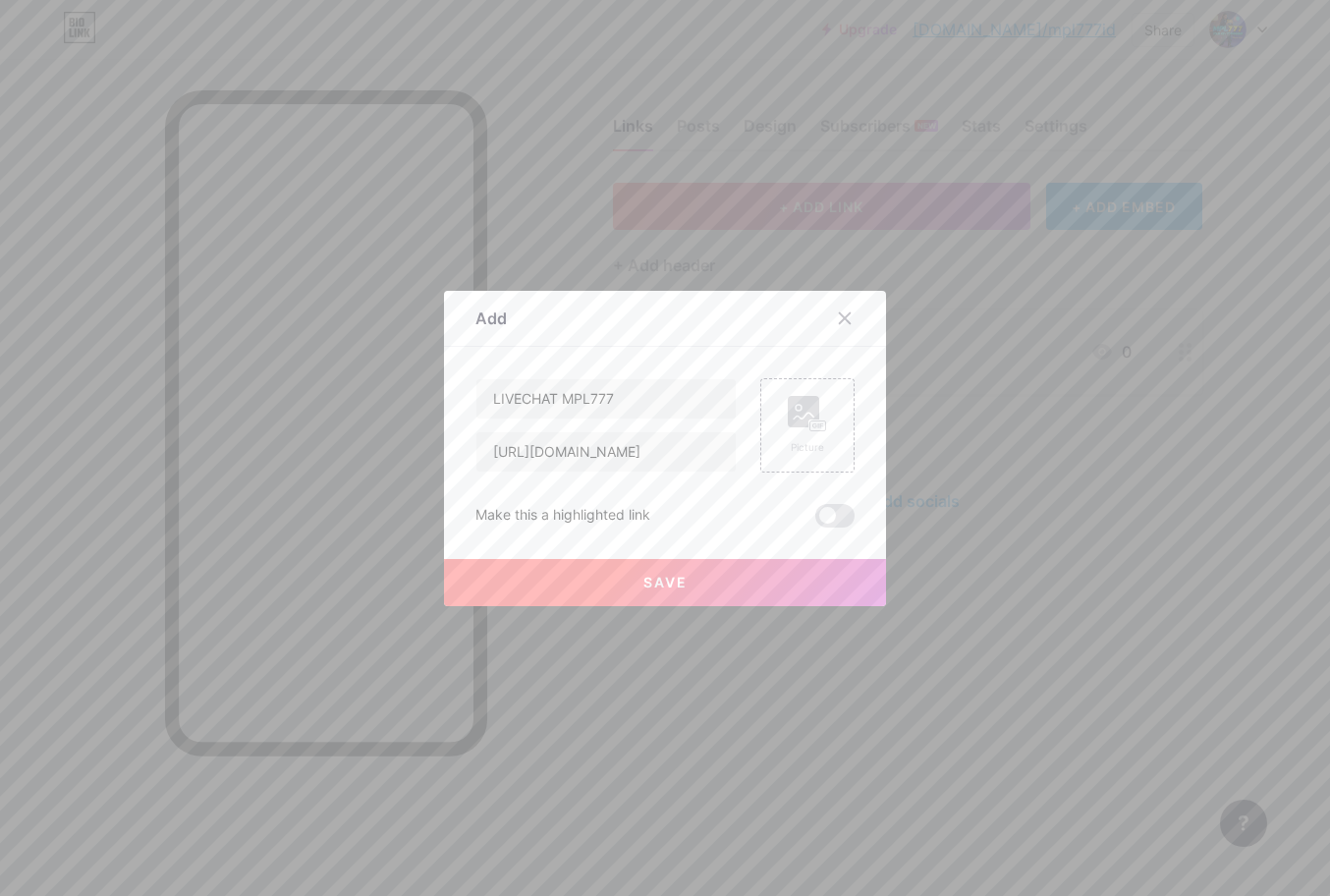
click at [468, 570] on button "Save" at bounding box center [665, 582] width 442 height 47
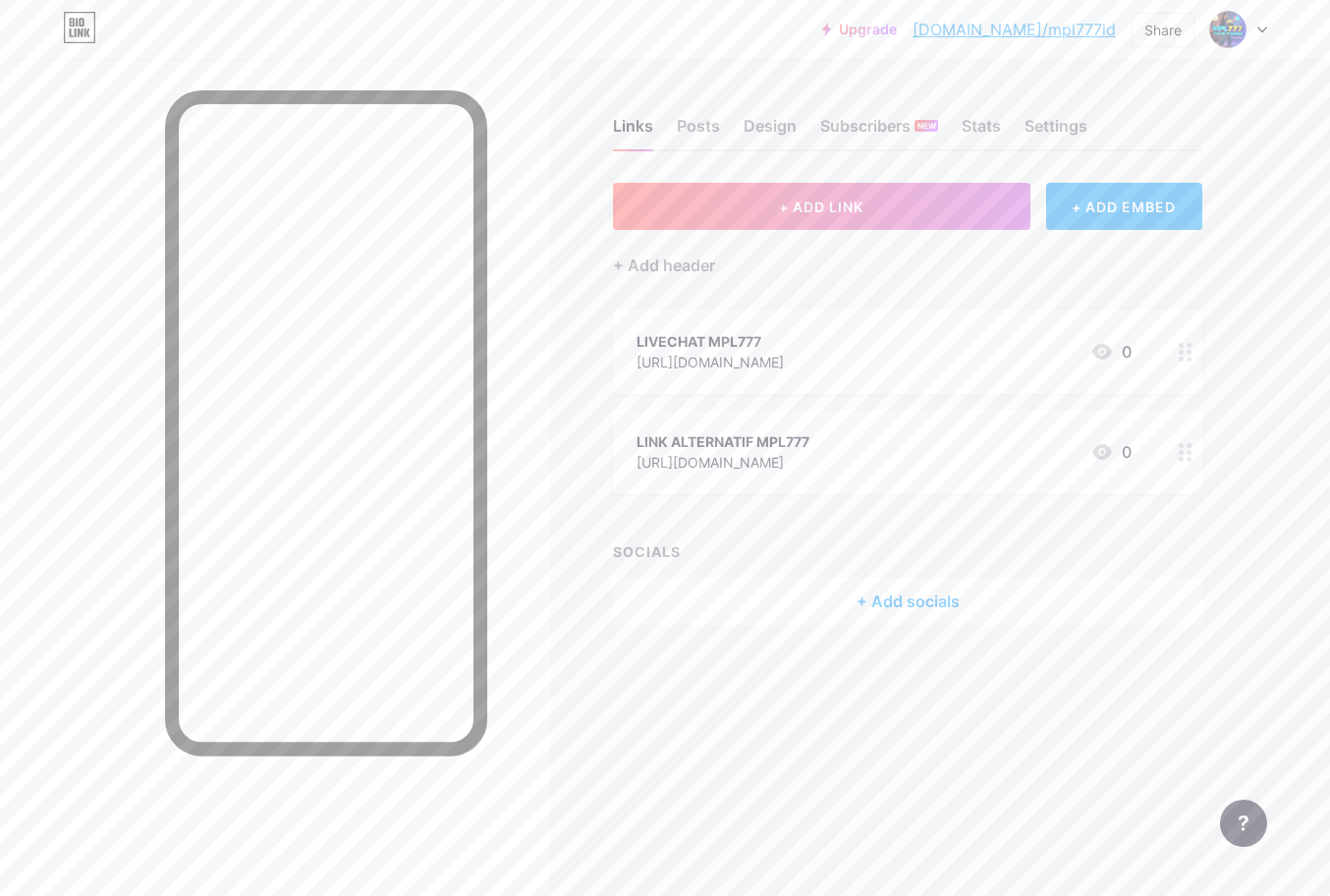
drag, startPoint x: 839, startPoint y: 462, endPoint x: 795, endPoint y: 323, distance: 145.8
click at [795, 323] on span "LIVECHAT MPL777 [URL][DOMAIN_NAME] 0 LINK ALTERNATIF MPL777 [URL][DOMAIN_NAME] 0" at bounding box center [908, 402] width 589 height 185
click at [804, 200] on span "+ ADD LINK" at bounding box center [821, 206] width 85 height 17
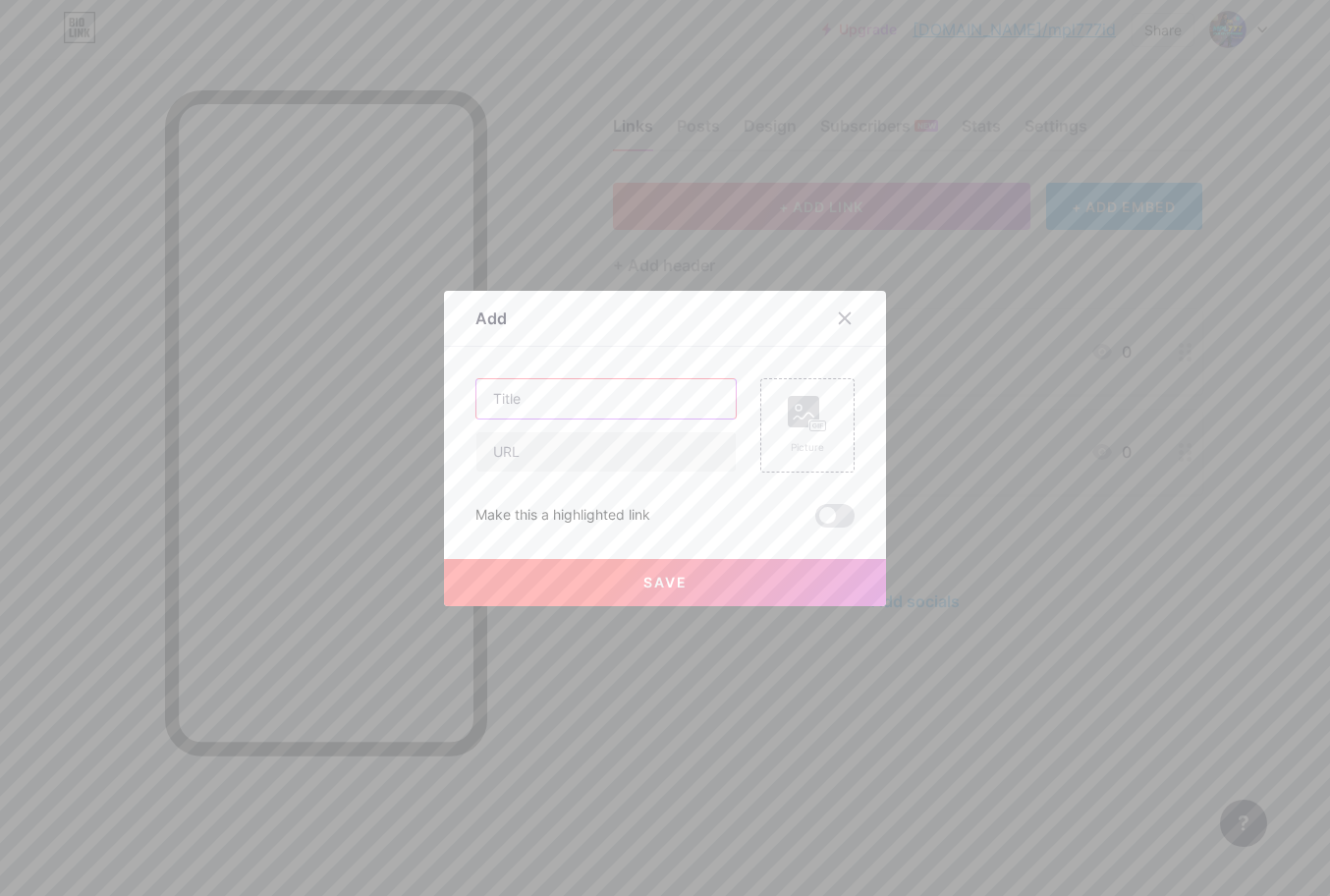
click at [527, 389] on input "text" at bounding box center [606, 398] width 260 height 39
paste input "RTP & [DATE] GACOR MPL777"
click at [551, 406] on input "RTP & [DATE] GACOR MPL777" at bounding box center [606, 398] width 260 height 39
paste input "TELEGRAM"
type input "TELEGRAM MPL777"
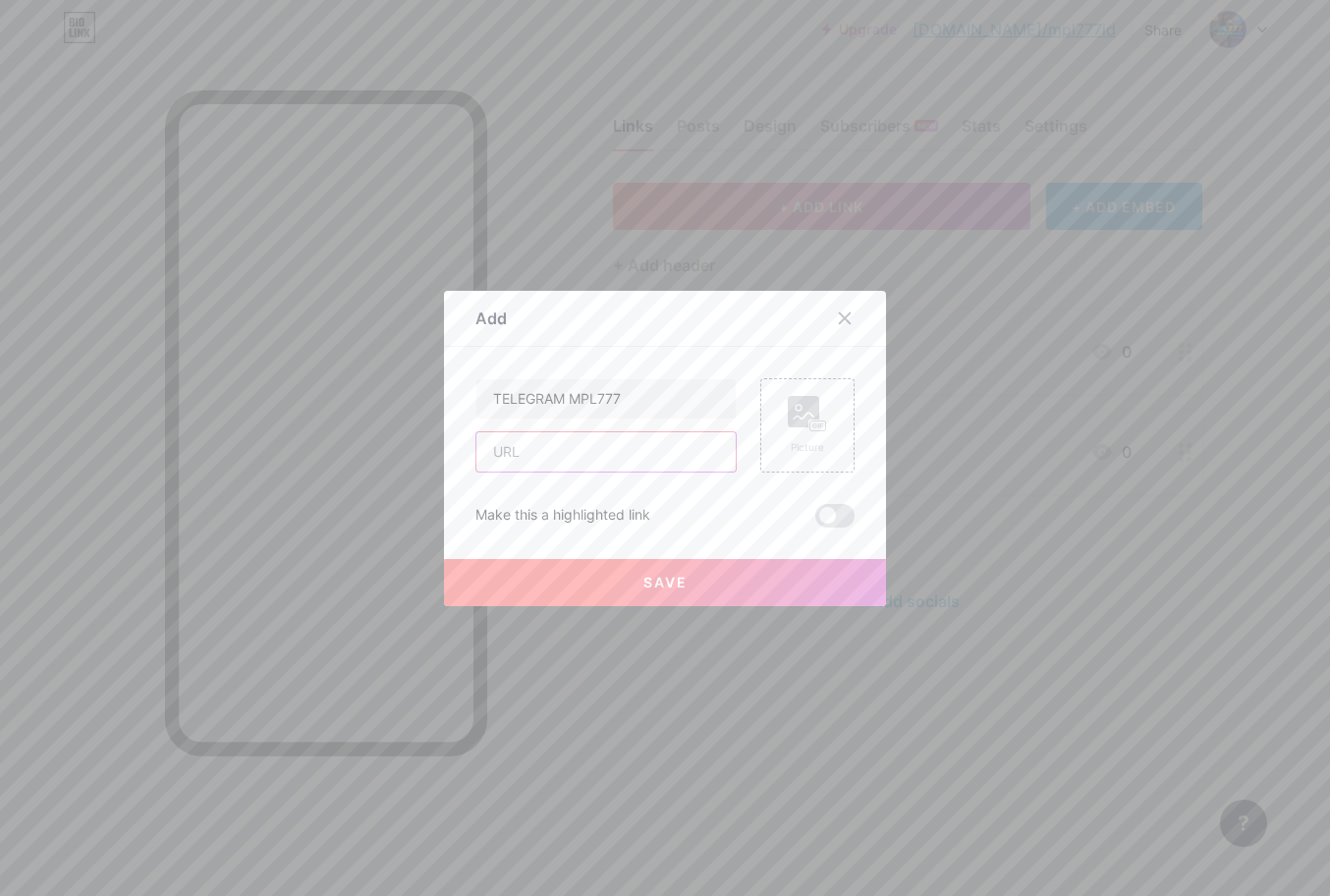
drag, startPoint x: 548, startPoint y: 449, endPoint x: 225, endPoint y: 496, distance: 326.4
click at [528, 447] on input "text" at bounding box center [606, 451] width 260 height 39
click at [568, 439] on input "text" at bounding box center [606, 451] width 260 height 39
paste input "[URL][DOMAIN_NAME]"
type input "[URL][DOMAIN_NAME]"
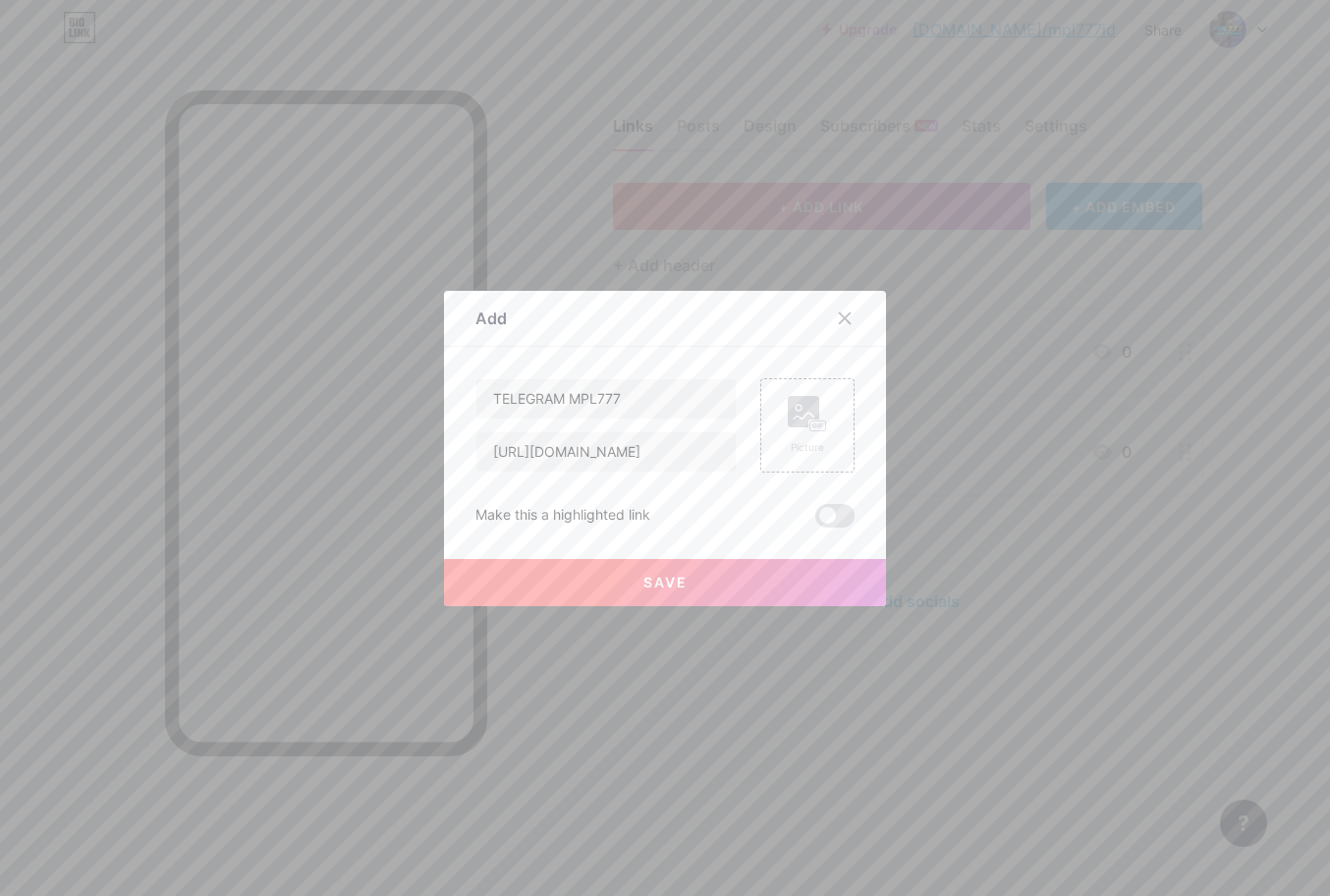
click at [566, 583] on button "Save" at bounding box center [665, 582] width 442 height 47
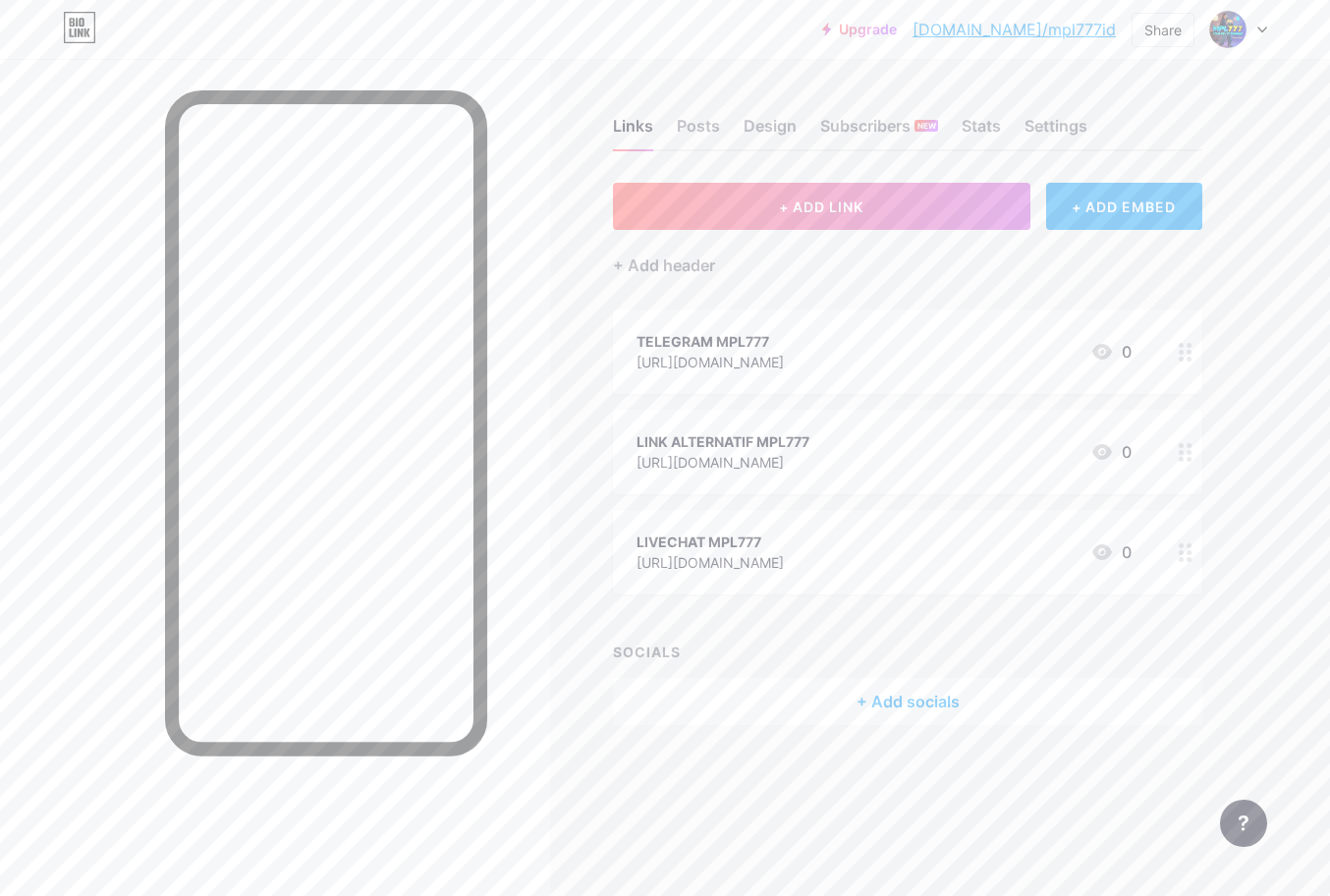
click at [522, 555] on div at bounding box center [275, 507] width 551 height 896
click at [890, 331] on div "LINK ALTERNATIF MPL777 [URL][DOMAIN_NAME] 0" at bounding box center [884, 351] width 495 height 45
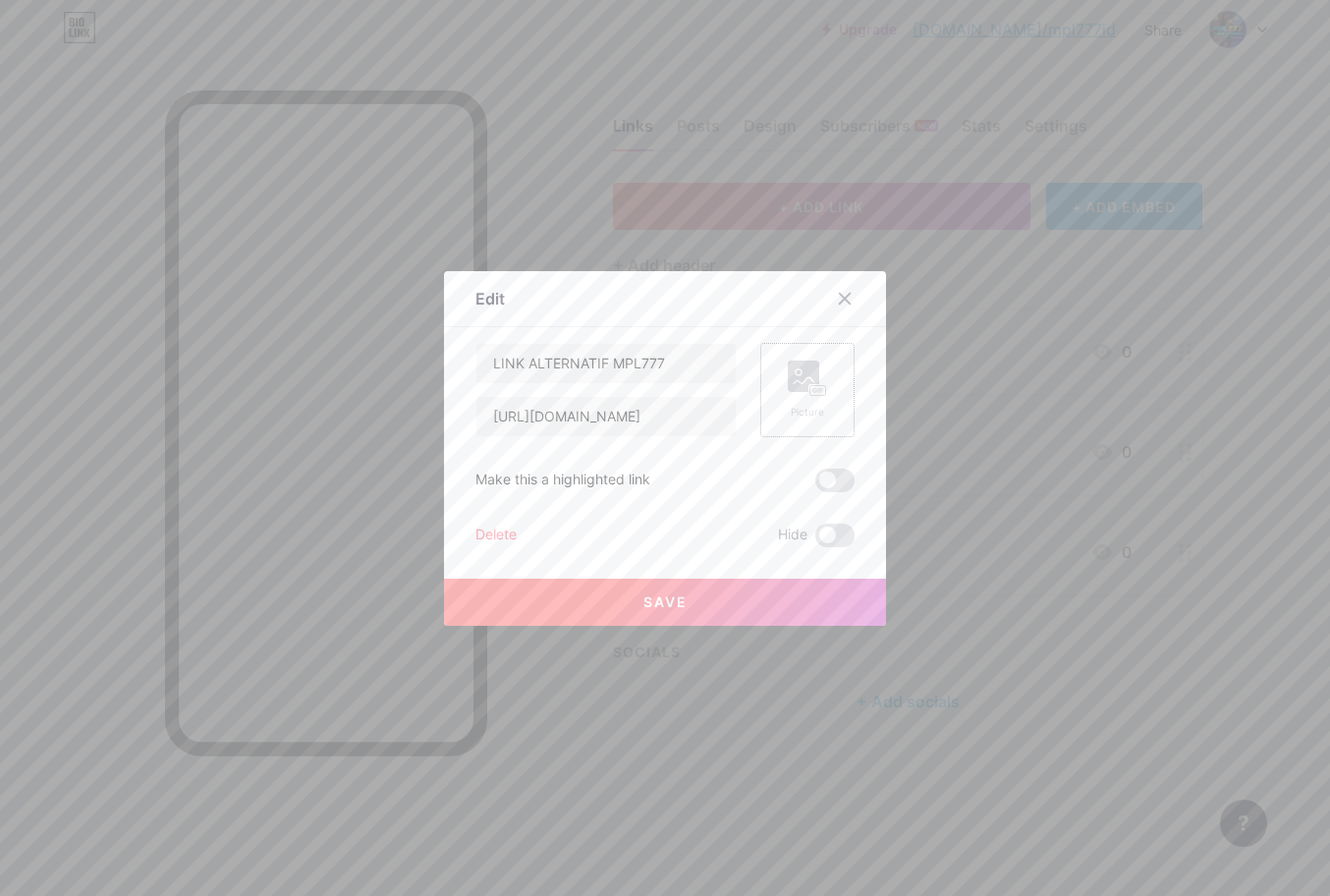
click at [810, 394] on rect at bounding box center [818, 390] width 16 height 10
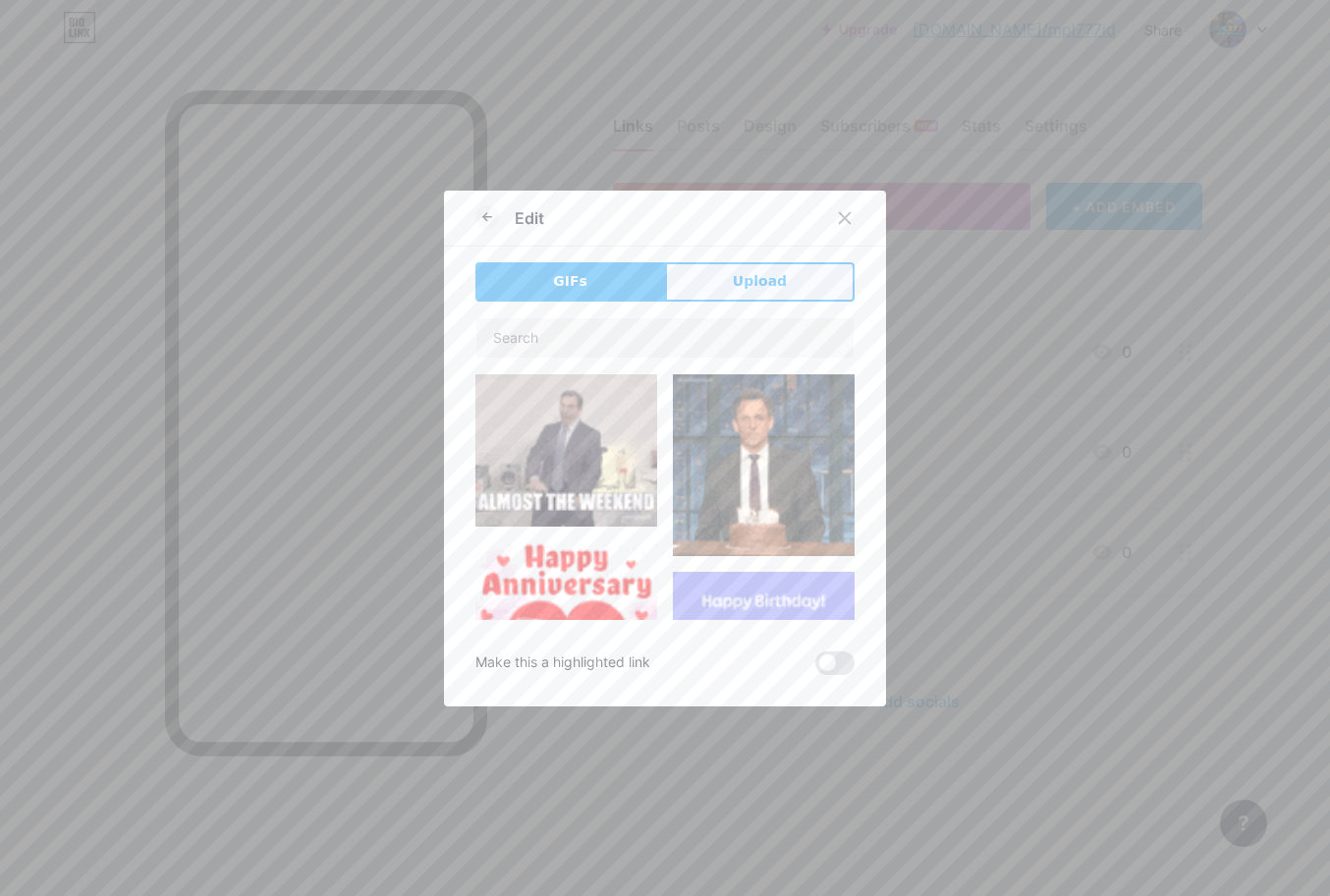
click at [748, 287] on span "Upload" at bounding box center [760, 281] width 54 height 21
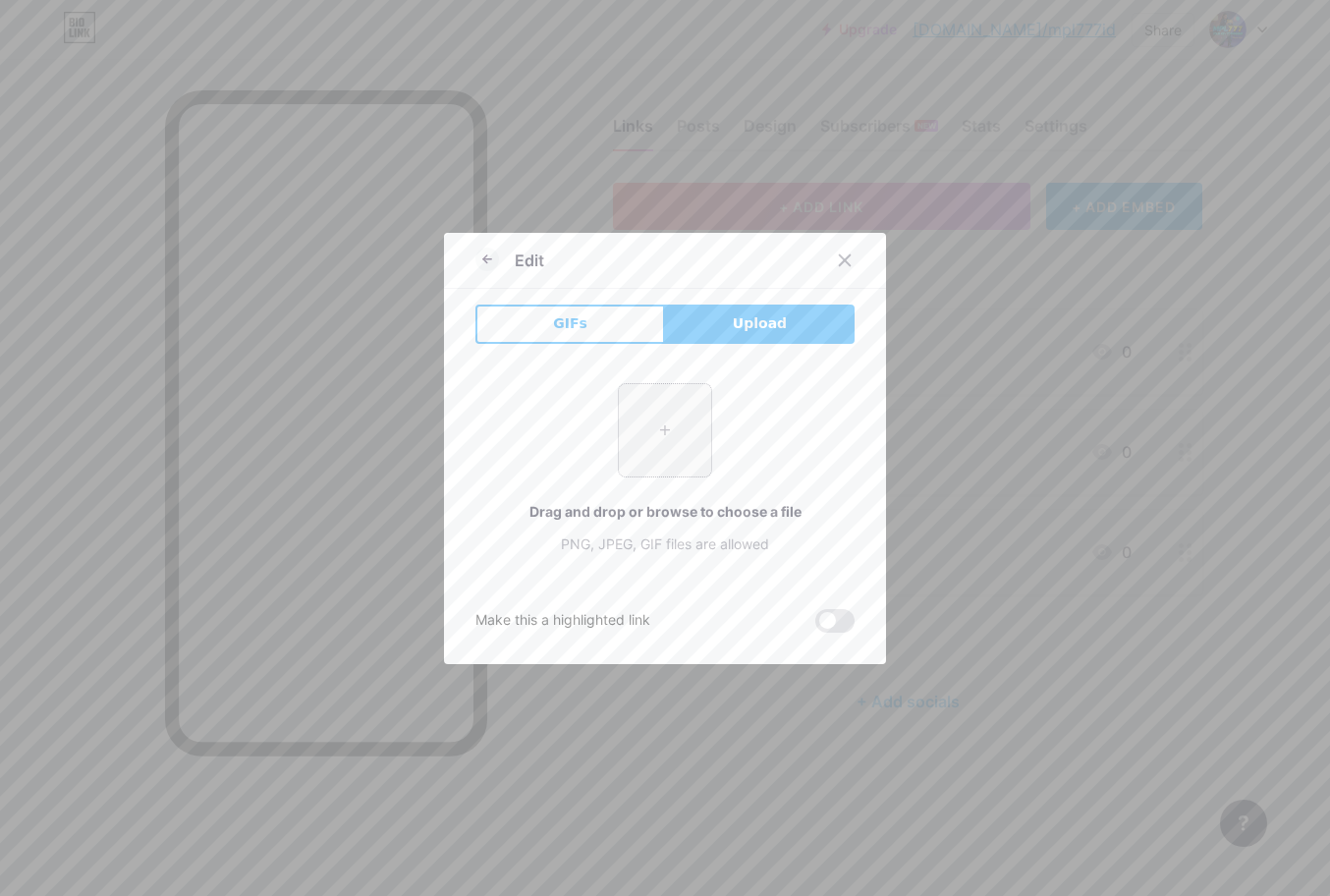
click at [652, 412] on input "file" at bounding box center [665, 430] width 93 height 93
type input "C:\fakepath\dreamina-2025-08-15-6202-A beautiful young woman holding the MPL7..…"
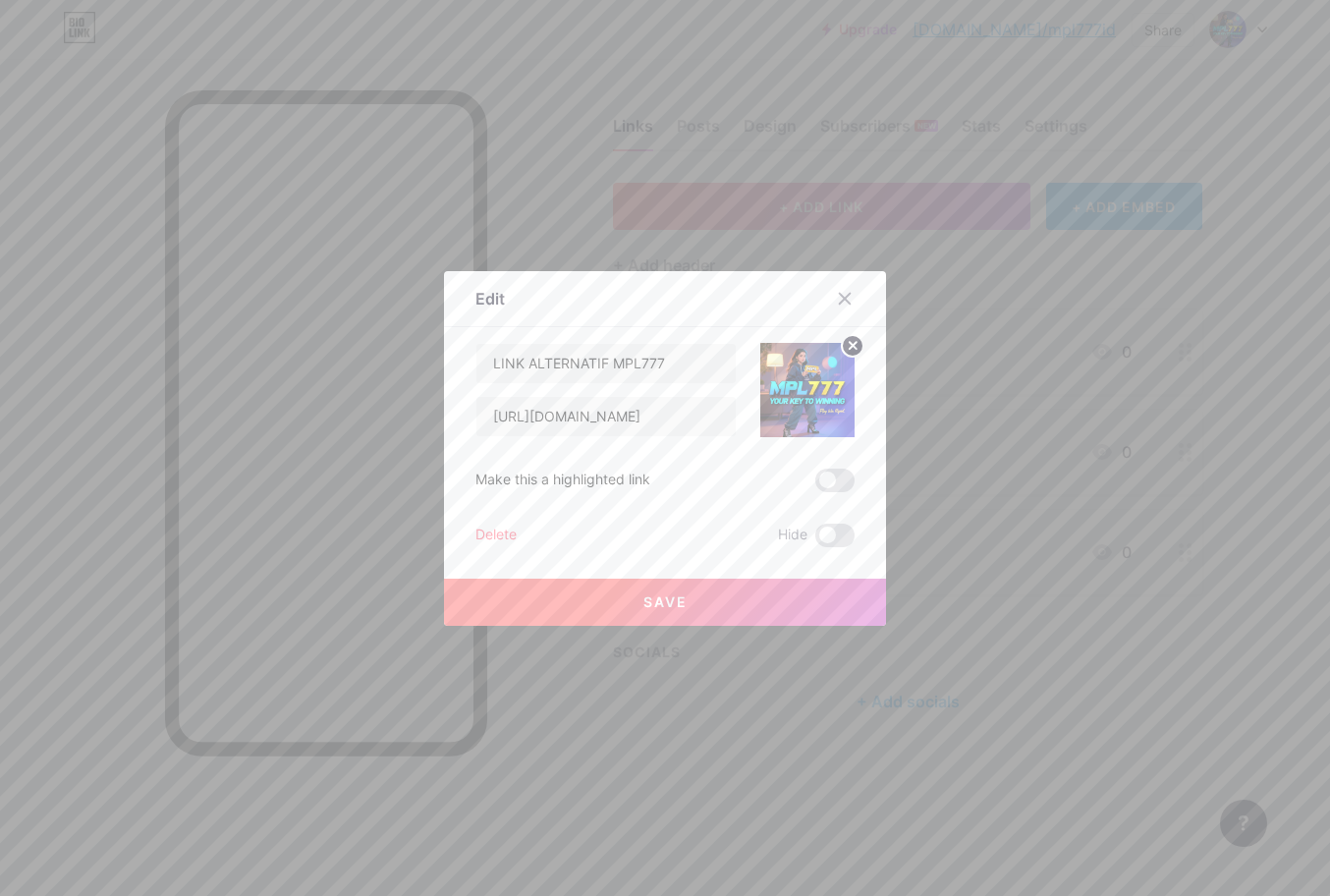
click at [656, 585] on button "Save" at bounding box center [665, 601] width 442 height 47
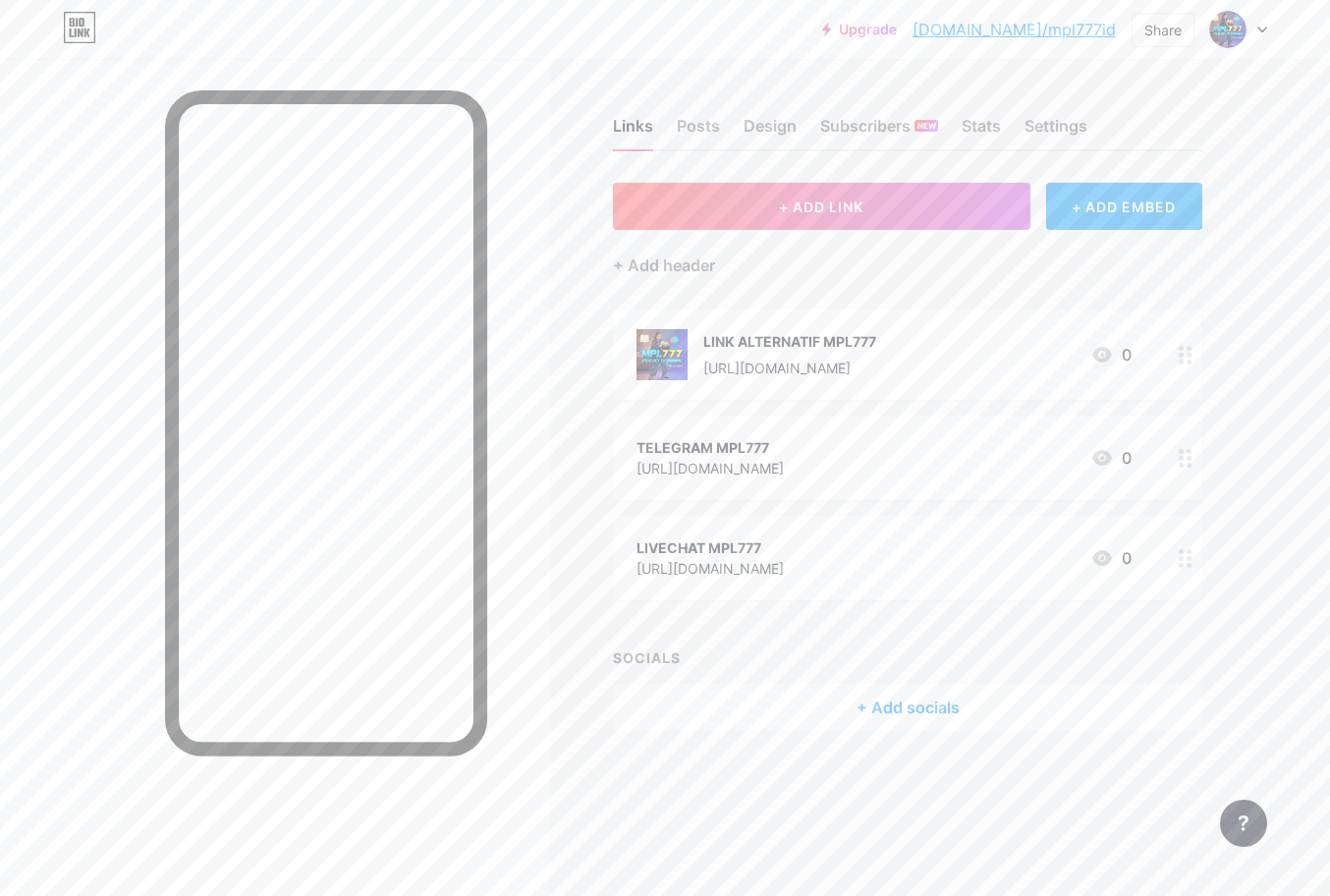
click at [900, 446] on div "TELEGRAM MPL777 [URL][DOMAIN_NAME] 0" at bounding box center [884, 457] width 495 height 45
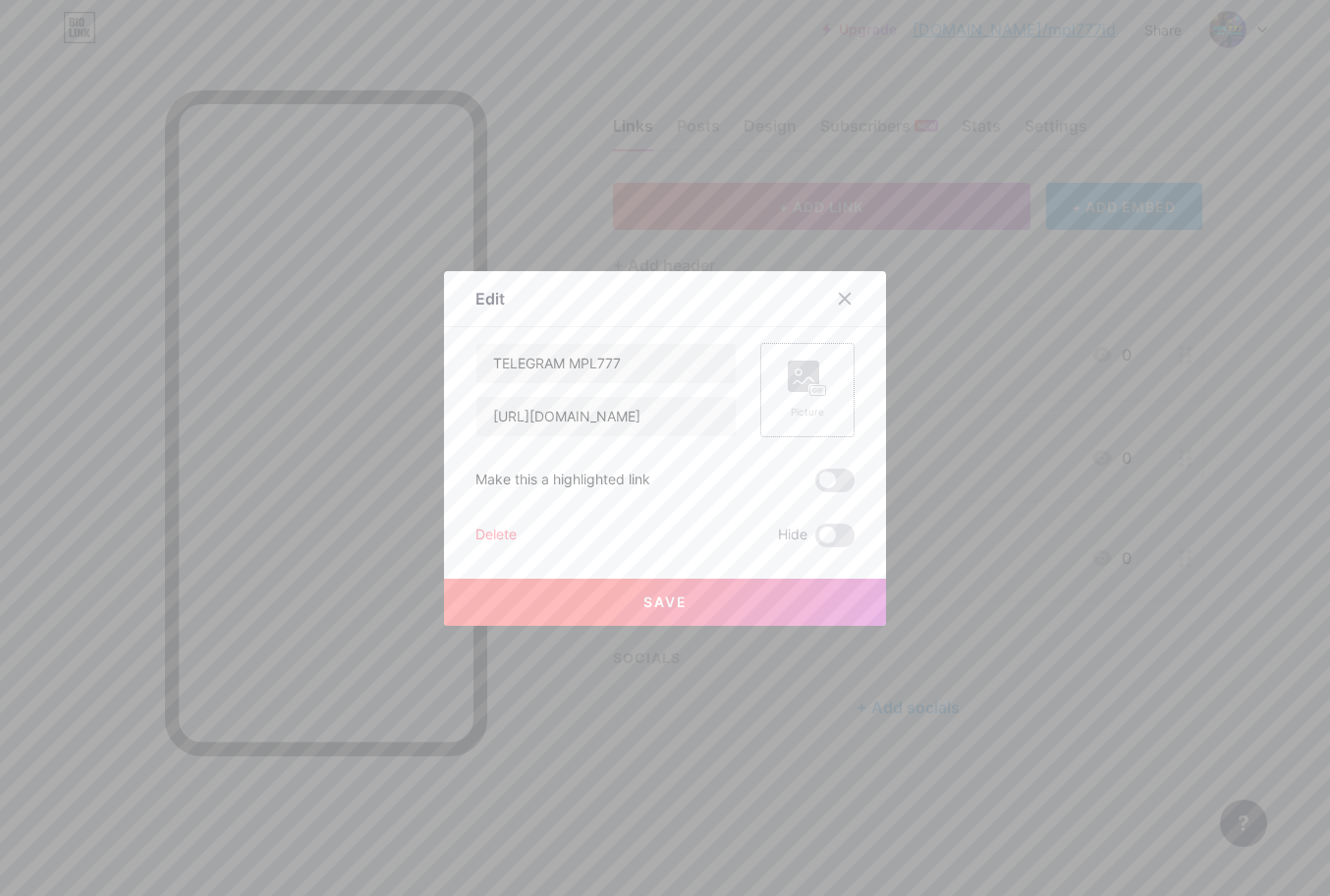
click at [828, 413] on div "Picture" at bounding box center [807, 389] width 95 height 95
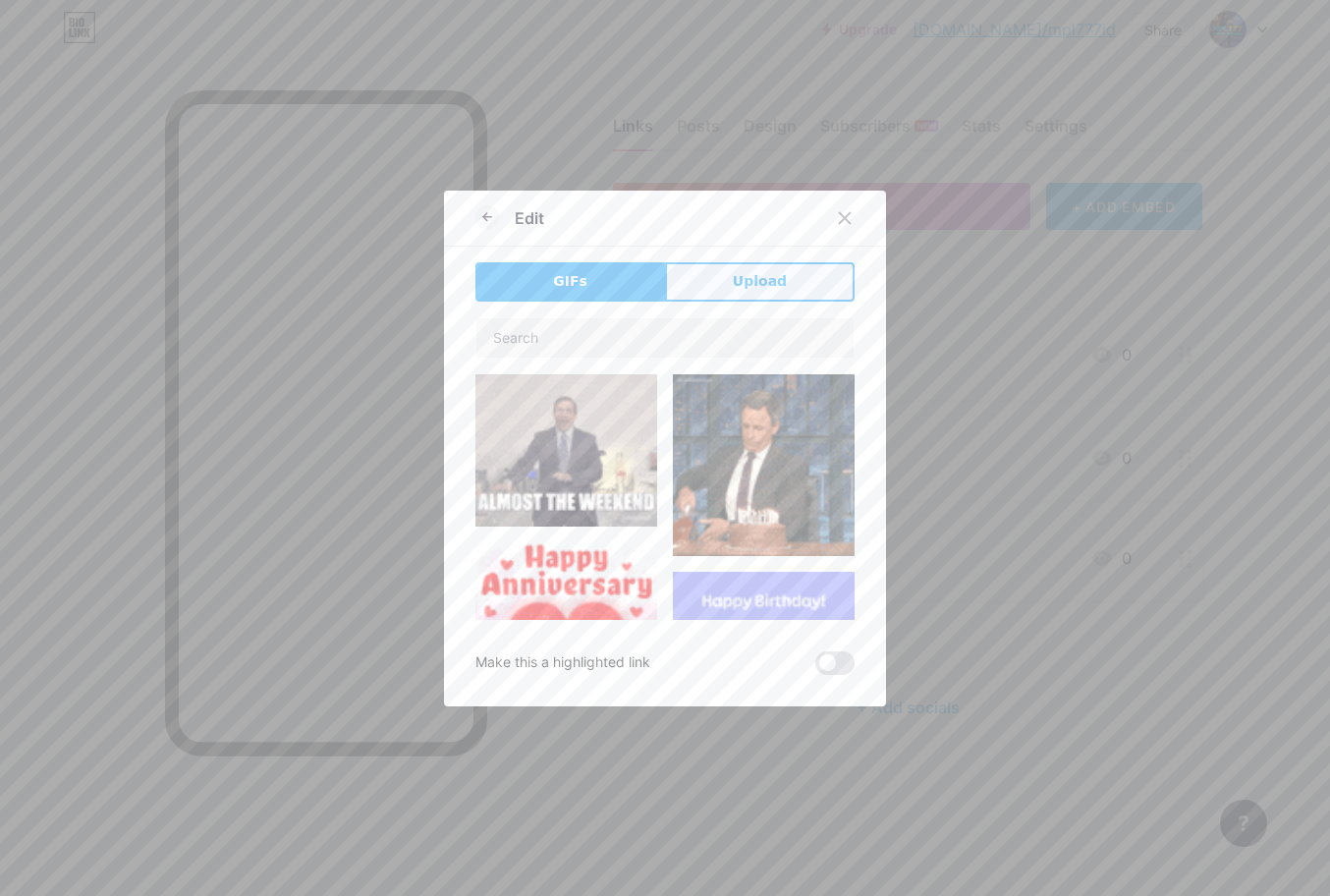
click at [761, 300] on button "Upload" at bounding box center [760, 282] width 189 height 39
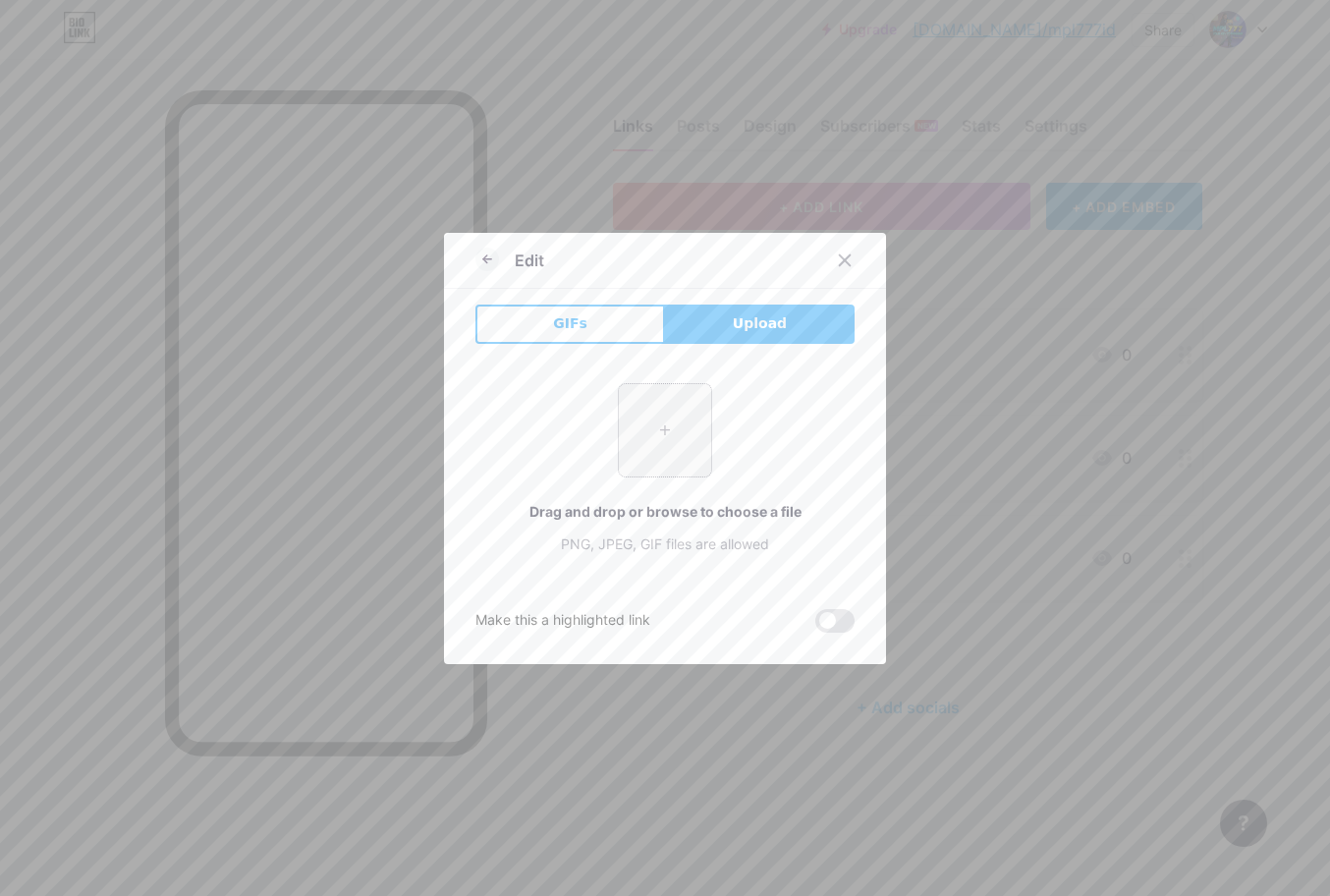
drag, startPoint x: 678, startPoint y: 426, endPoint x: 671, endPoint y: 418, distance: 10.6
click at [671, 418] on input "file" at bounding box center [665, 430] width 93 height 93
type input "C:\fakepath\dreamina-2025-08-15-6202-A beautiful young woman holding the MPL7..…"
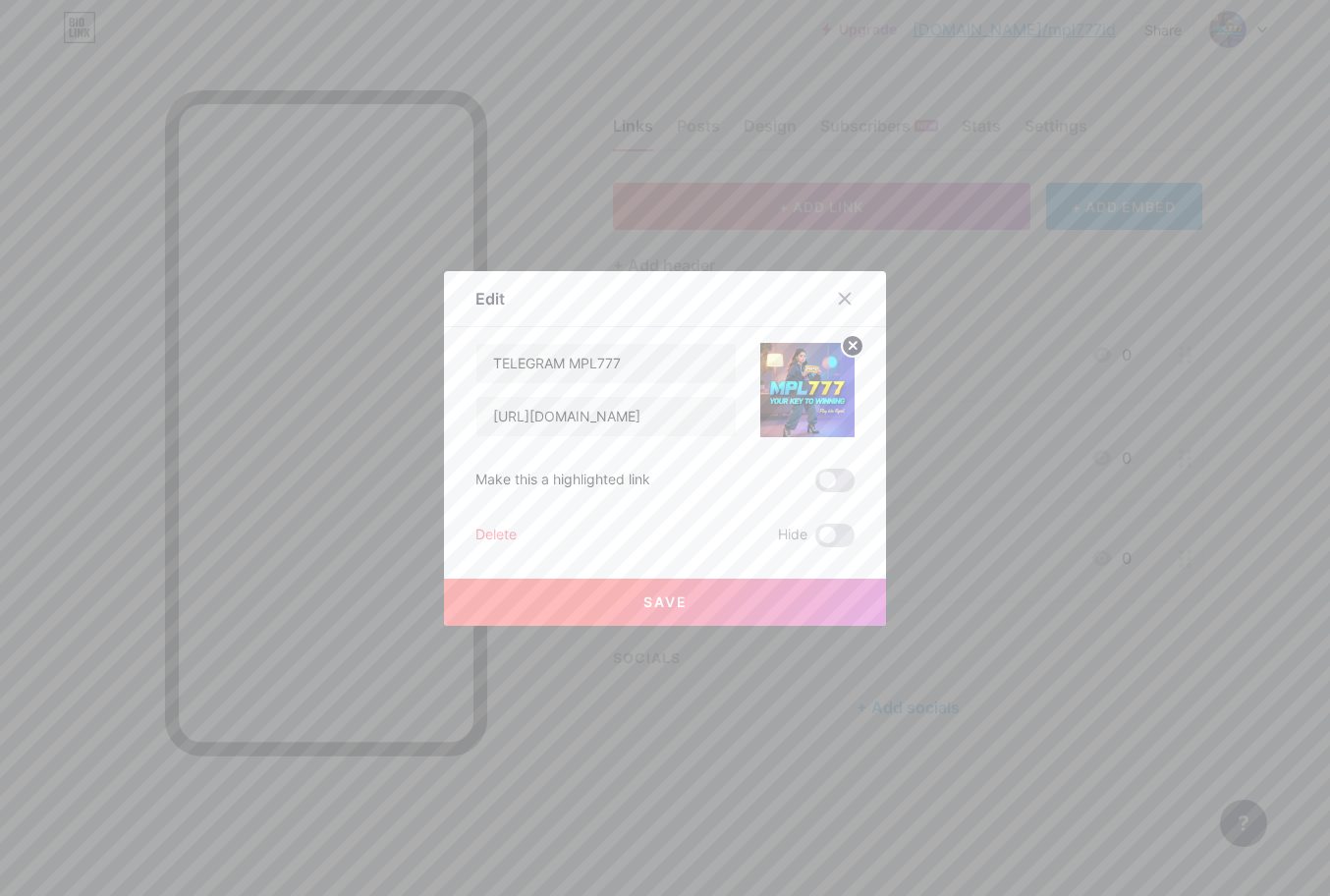
drag, startPoint x: 687, startPoint y: 617, endPoint x: 676, endPoint y: 609, distance: 13.6
click at [685, 612] on button "Save" at bounding box center [665, 601] width 442 height 47
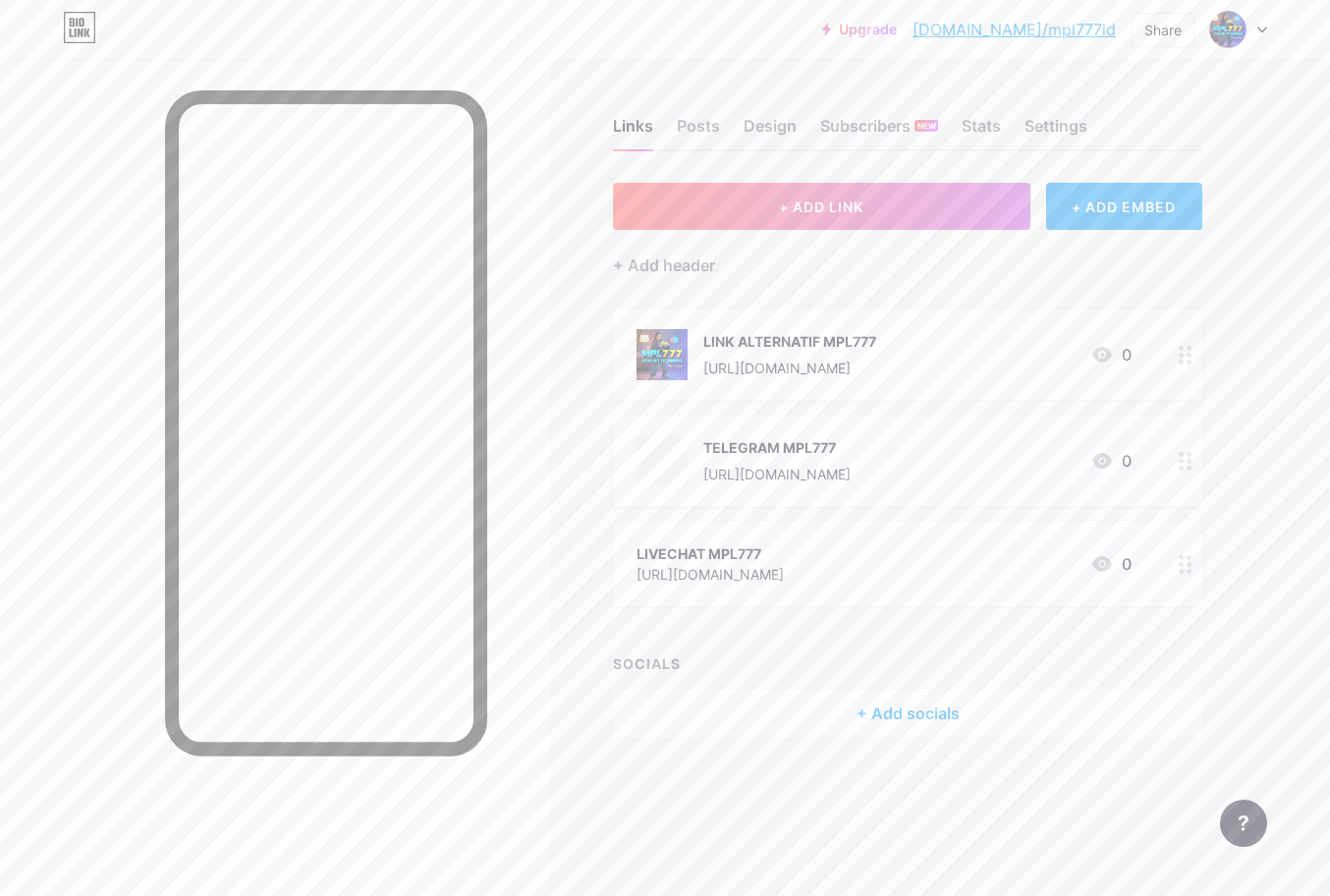
click at [719, 559] on div "LIVECHAT MPL777" at bounding box center [711, 554] width 147 height 21
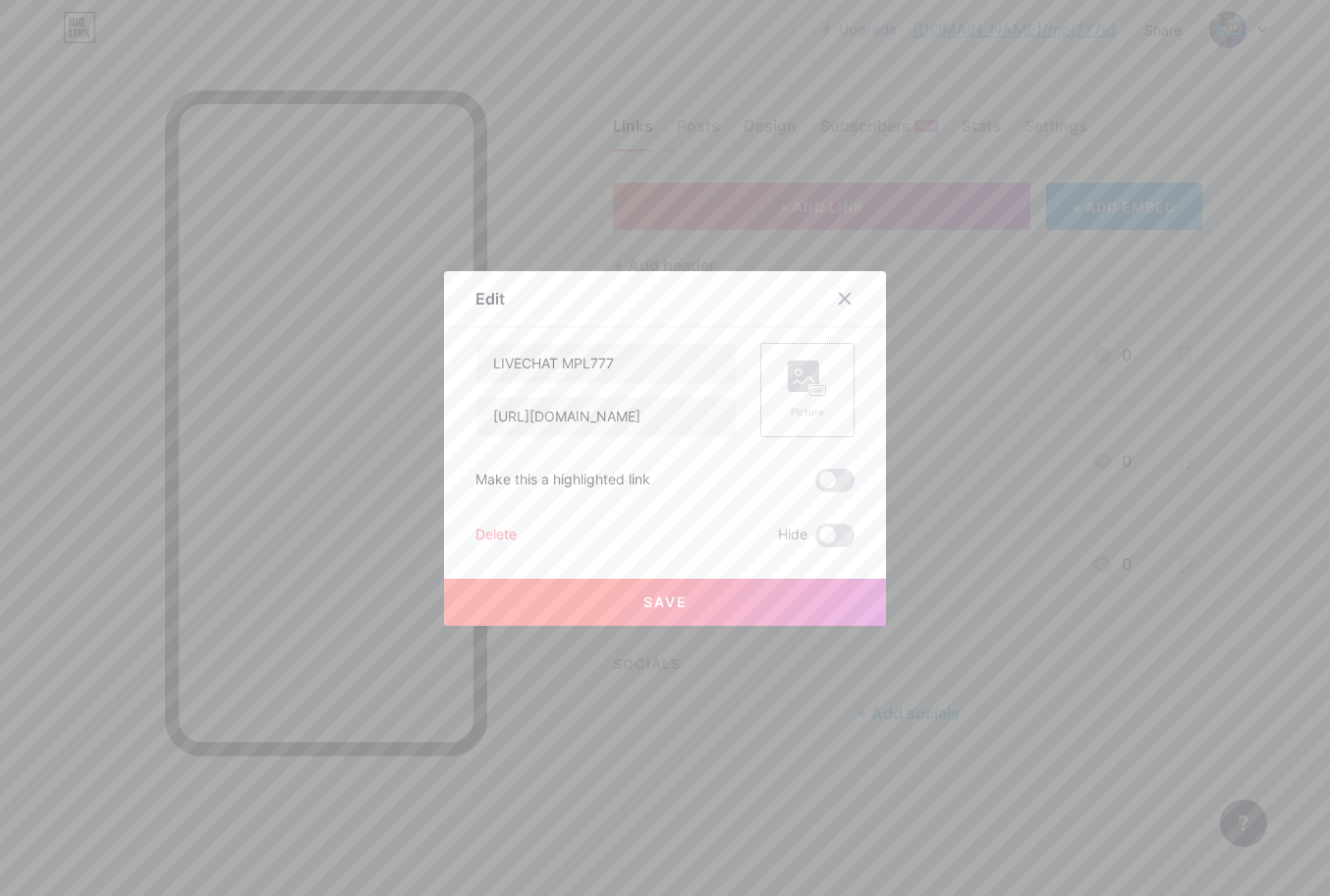
click at [810, 382] on rect at bounding box center [804, 376] width 32 height 32
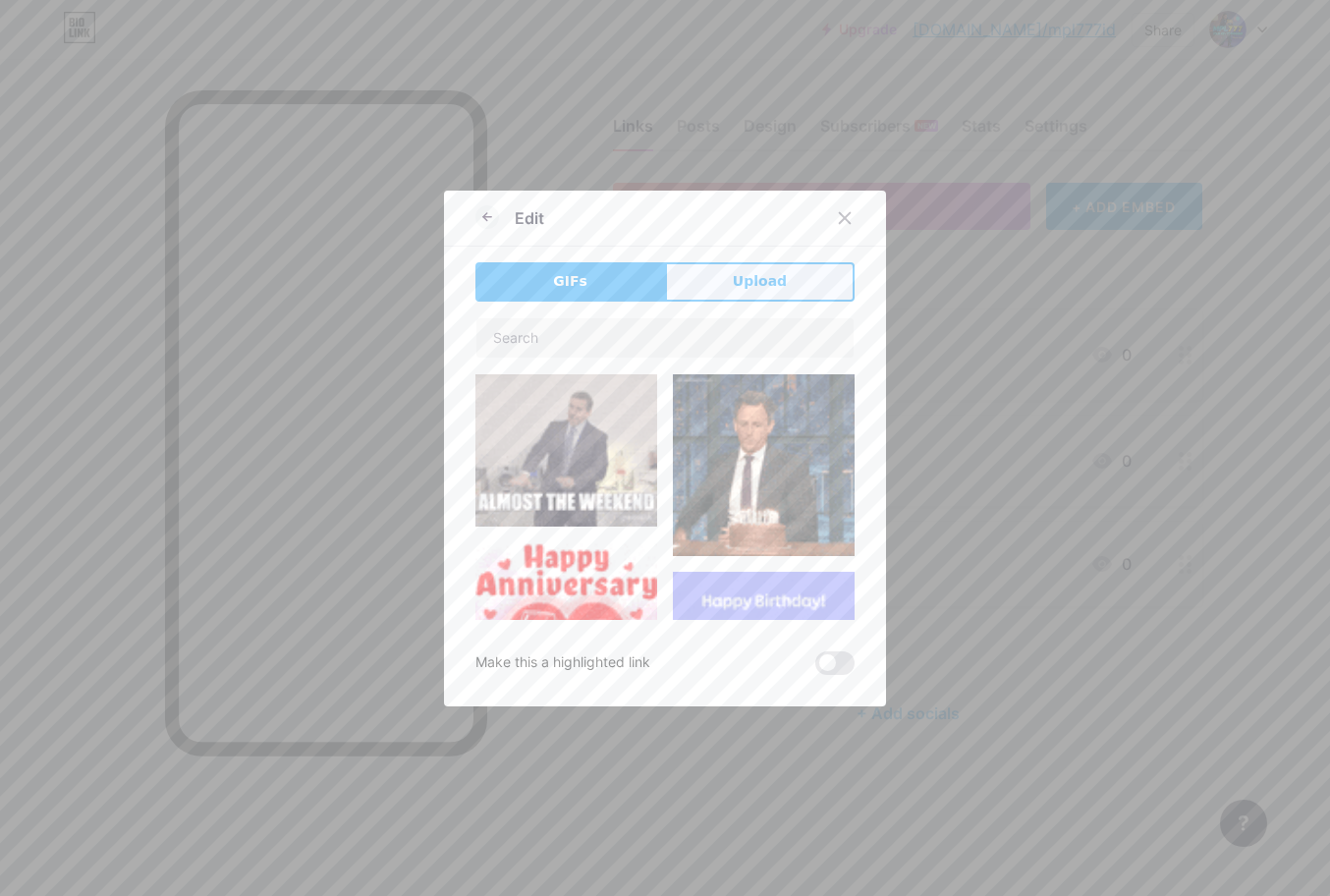
click at [704, 294] on button "Upload" at bounding box center [760, 282] width 189 height 39
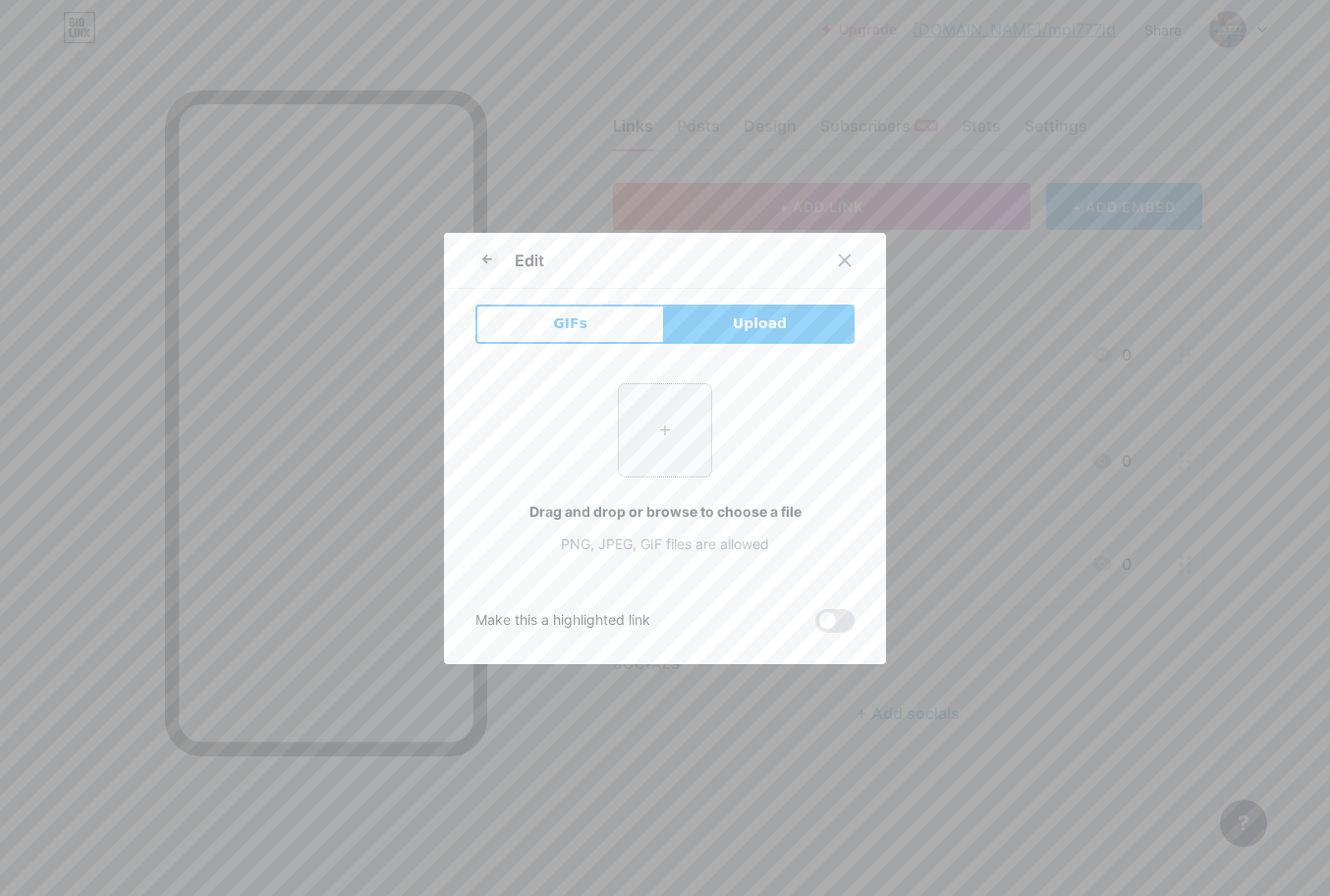
click at [659, 437] on input "file" at bounding box center [665, 430] width 93 height 93
type input "C:\fakepath\dreamina-2025-08-15-6202-A beautiful young woman holding the MPL7..…"
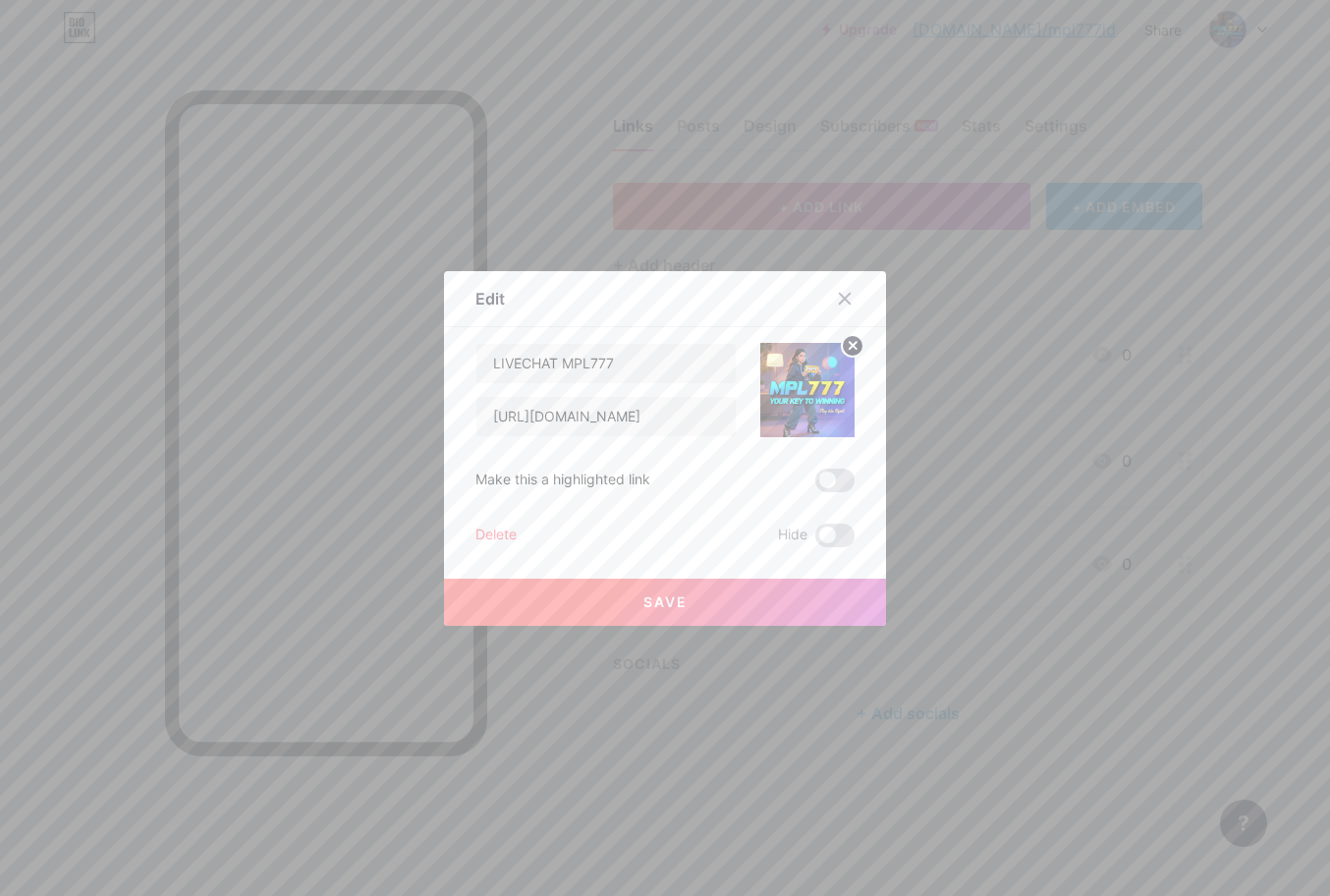
click at [647, 608] on span "Save" at bounding box center [665, 601] width 44 height 17
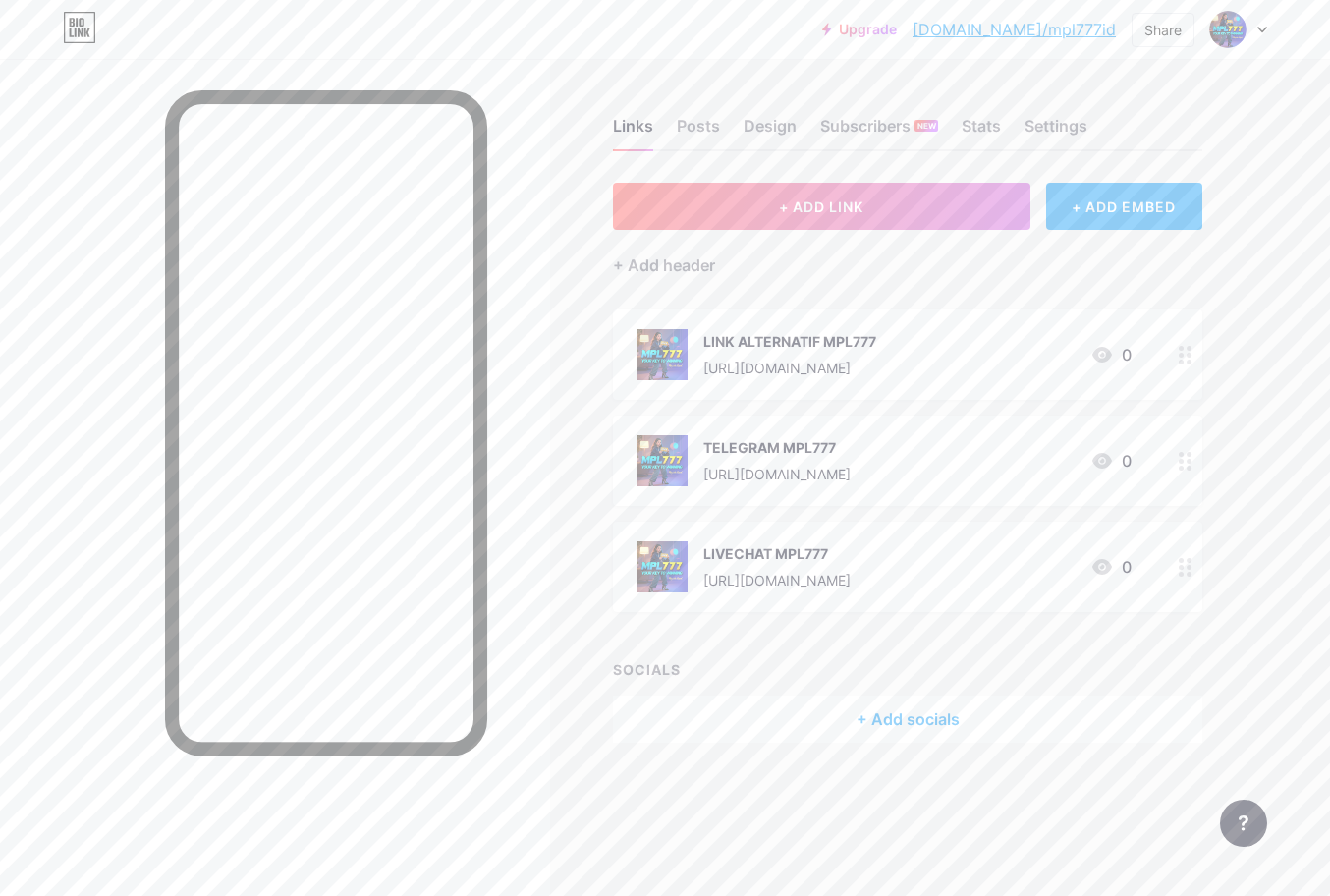
click at [782, 806] on div "Links Posts Design Subscribers NEW Stats Settings + ADD LINK + ADD EMBED + Add …" at bounding box center [642, 450] width 1285 height 783
click at [1080, 28] on link "[DOMAIN_NAME]/mpl777id" at bounding box center [1014, 30] width 203 height 24
click at [776, 128] on div "Design" at bounding box center [770, 131] width 53 height 36
click at [763, 134] on div "Design" at bounding box center [770, 131] width 53 height 36
click at [643, 127] on div "Links" at bounding box center [633, 131] width 40 height 36
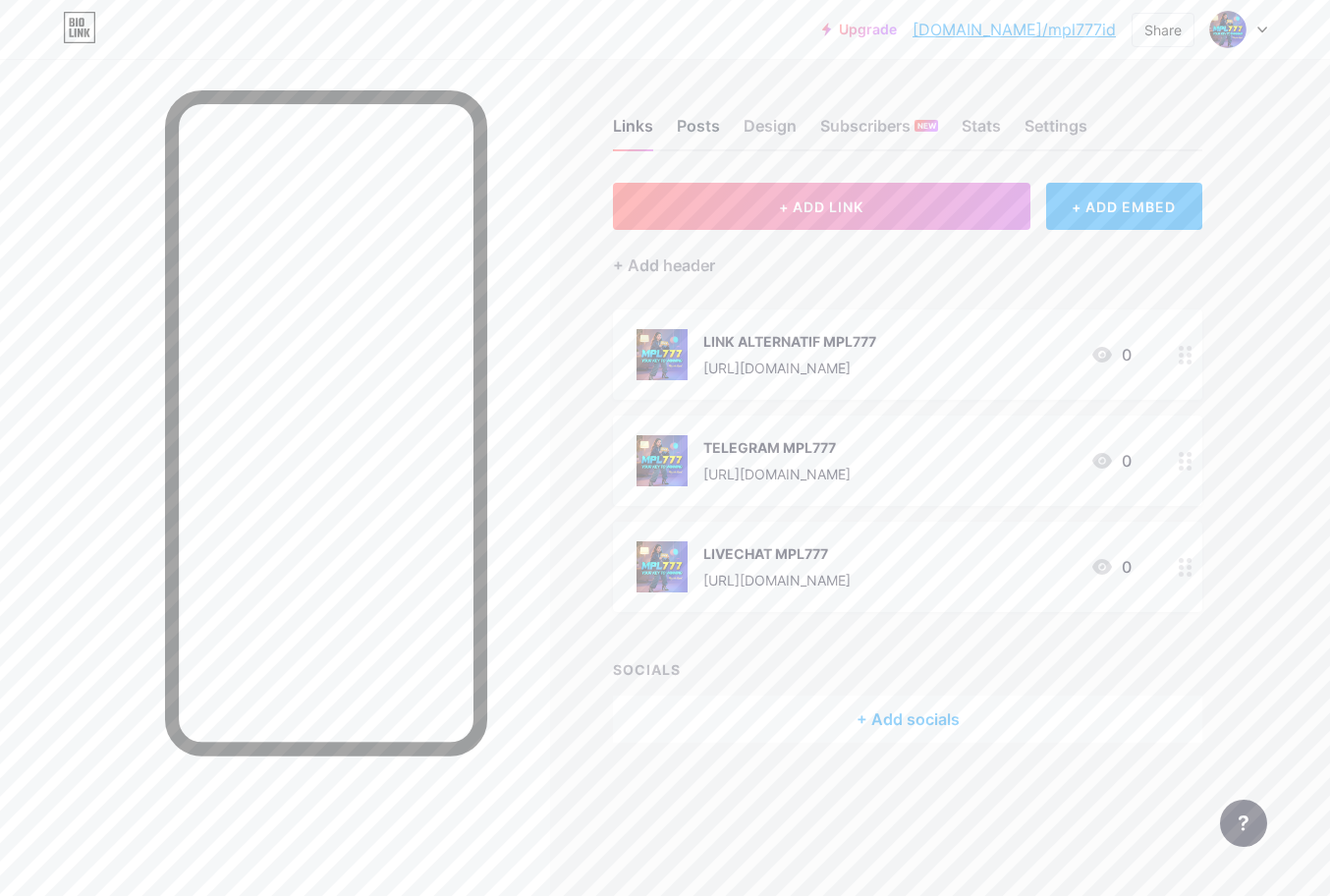
click at [690, 120] on div "Posts" at bounding box center [698, 131] width 43 height 36
click at [767, 119] on div "Design" at bounding box center [770, 131] width 53 height 36
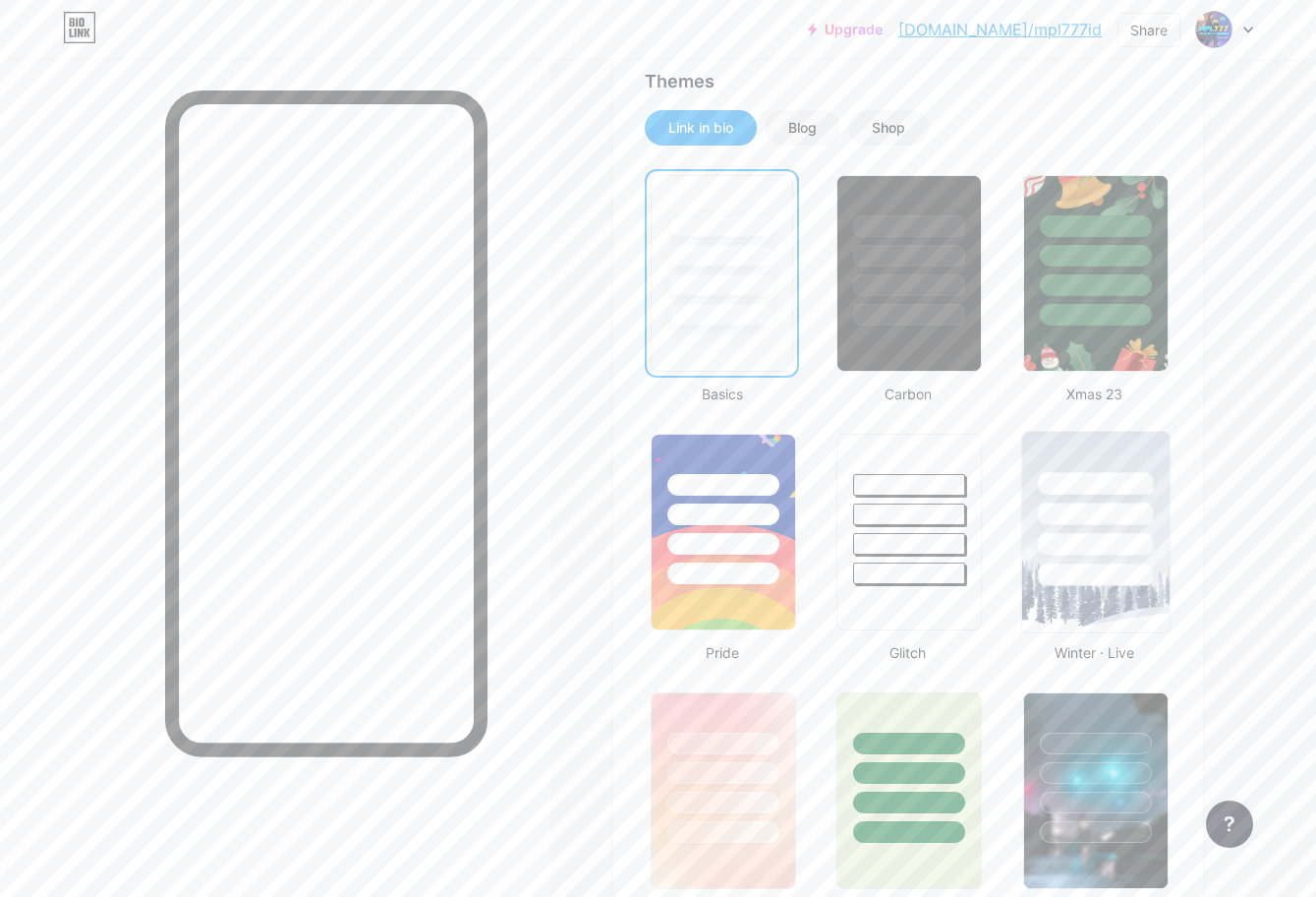
scroll to position [590, 0]
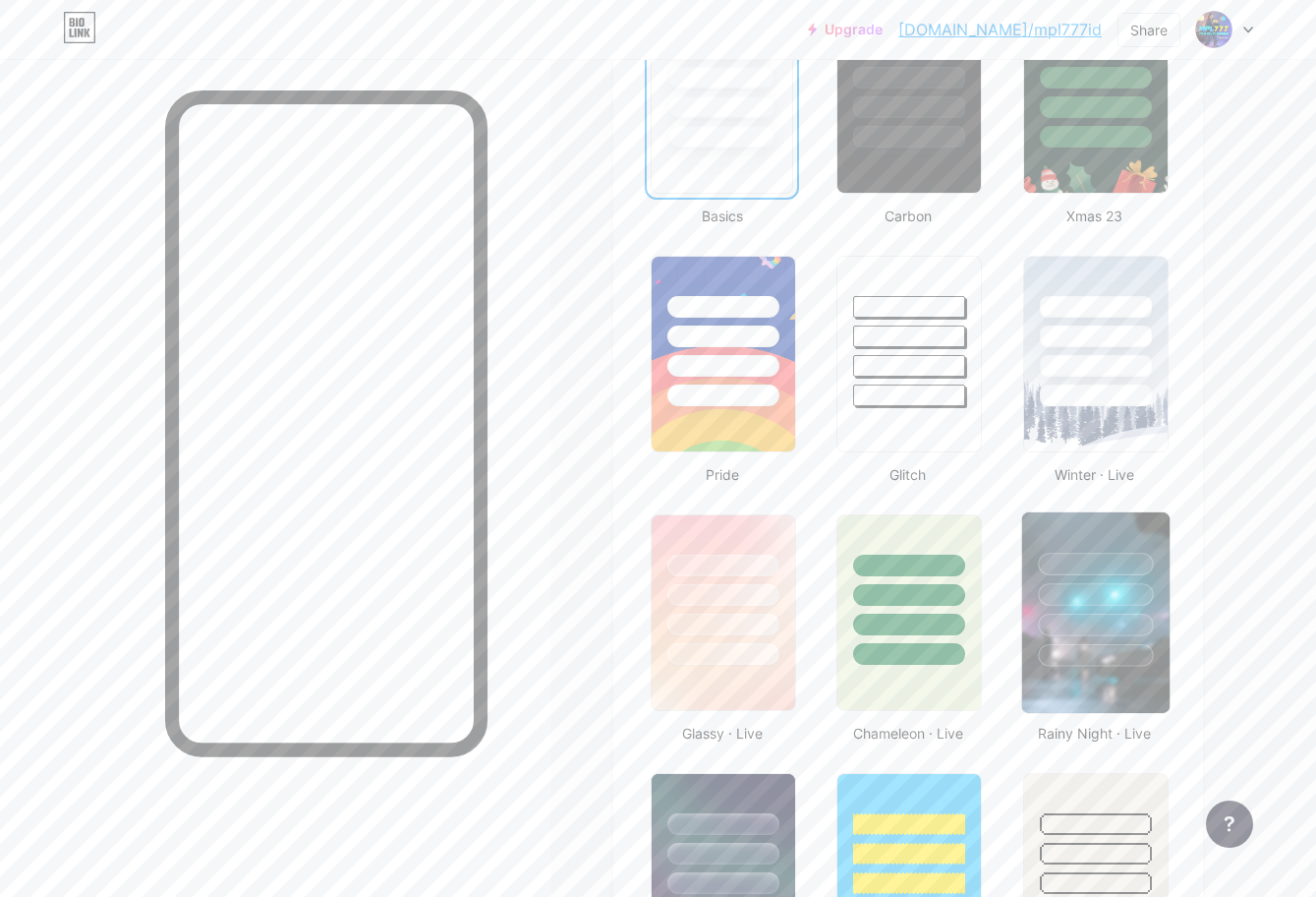
click at [1128, 625] on div at bounding box center [1095, 625] width 115 height 23
click at [550, 264] on div at bounding box center [275, 507] width 551 height 897
click at [1030, 22] on link "[DOMAIN_NAME]/mpl777id" at bounding box center [1000, 30] width 203 height 24
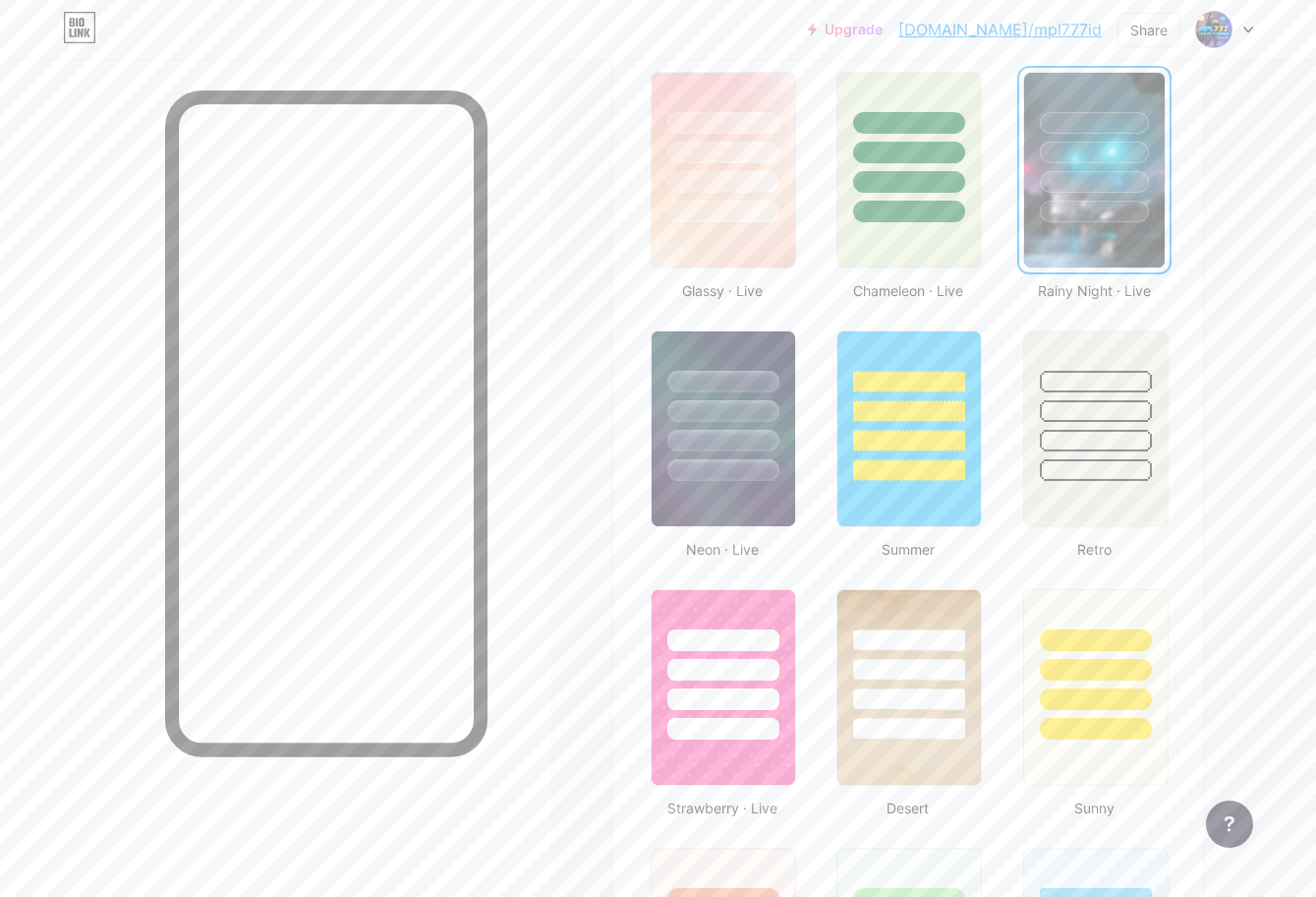
scroll to position [984, 0]
